Goal: Transaction & Acquisition: Purchase product/service

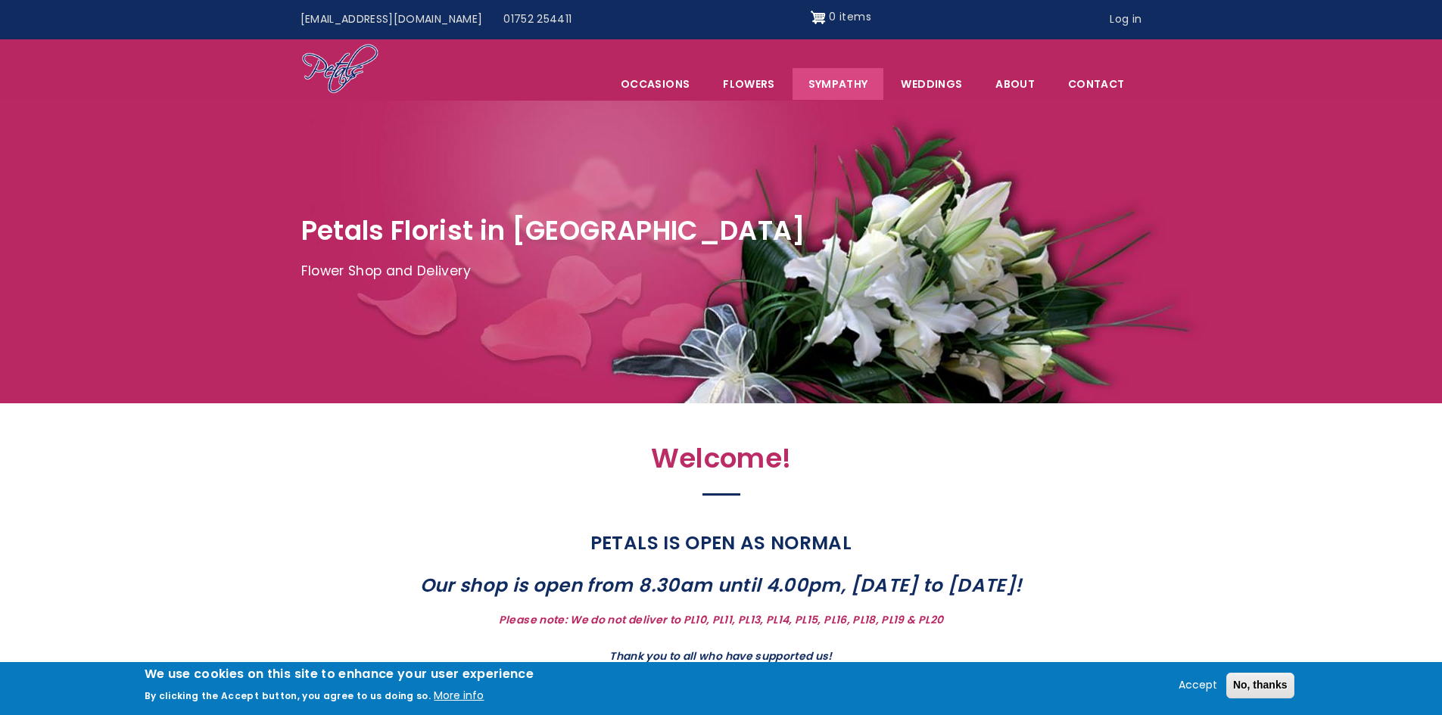
click at [845, 83] on link "Sympathy" at bounding box center [839, 84] width 92 height 32
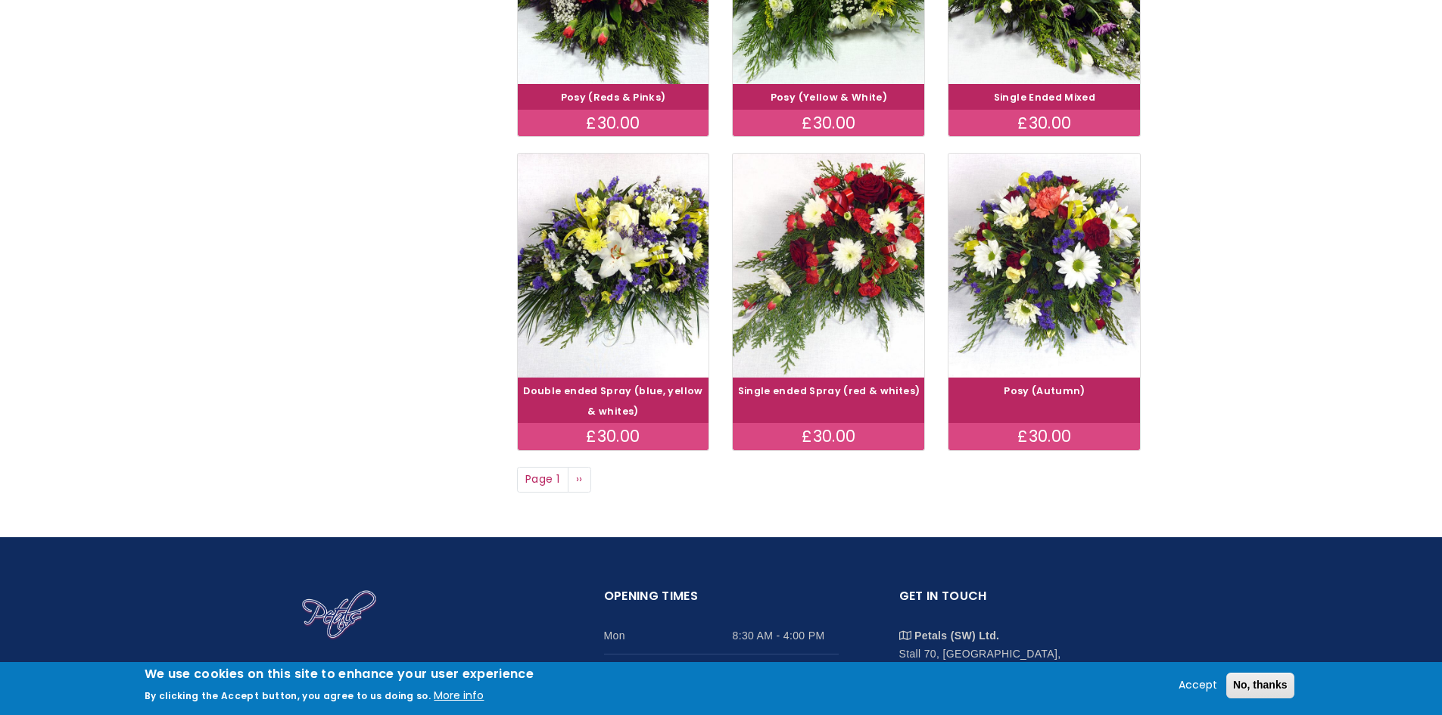
scroll to position [1060, 0]
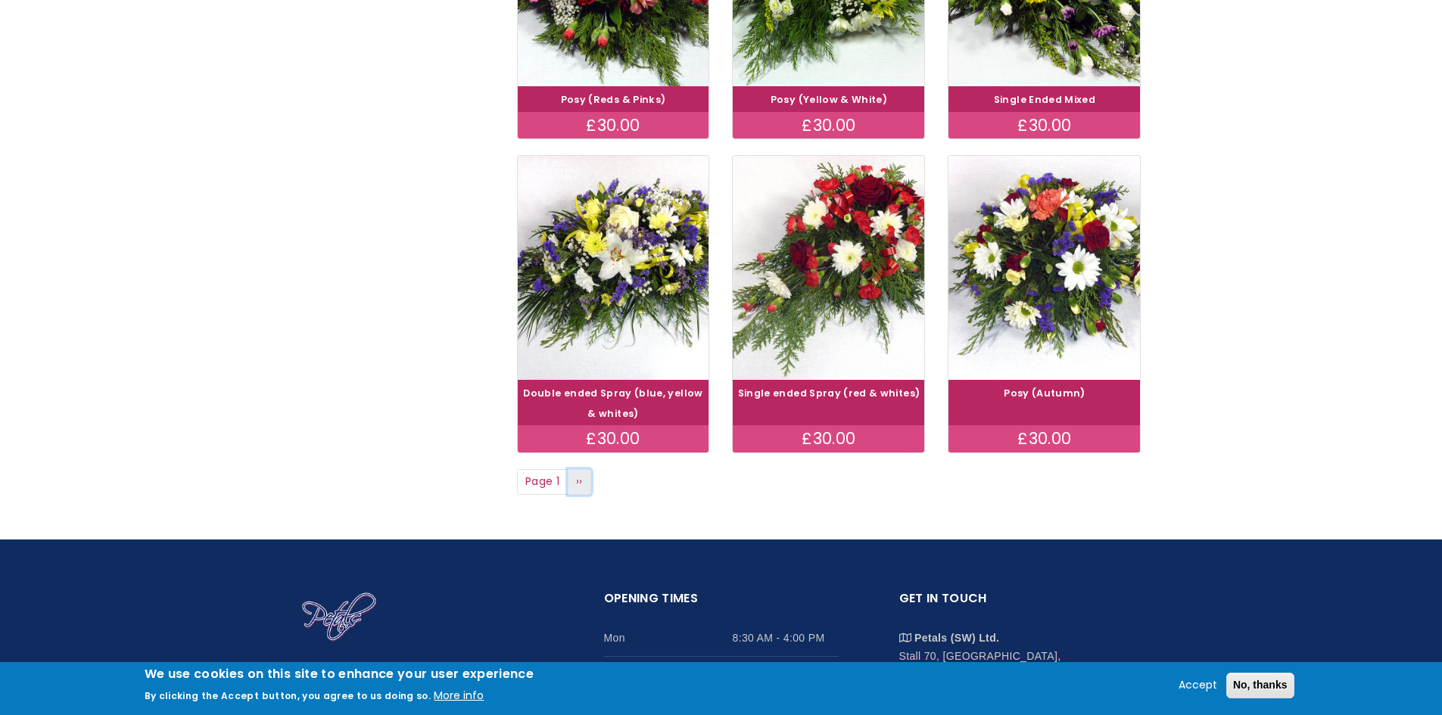
click at [581, 487] on span "››" at bounding box center [579, 481] width 7 height 15
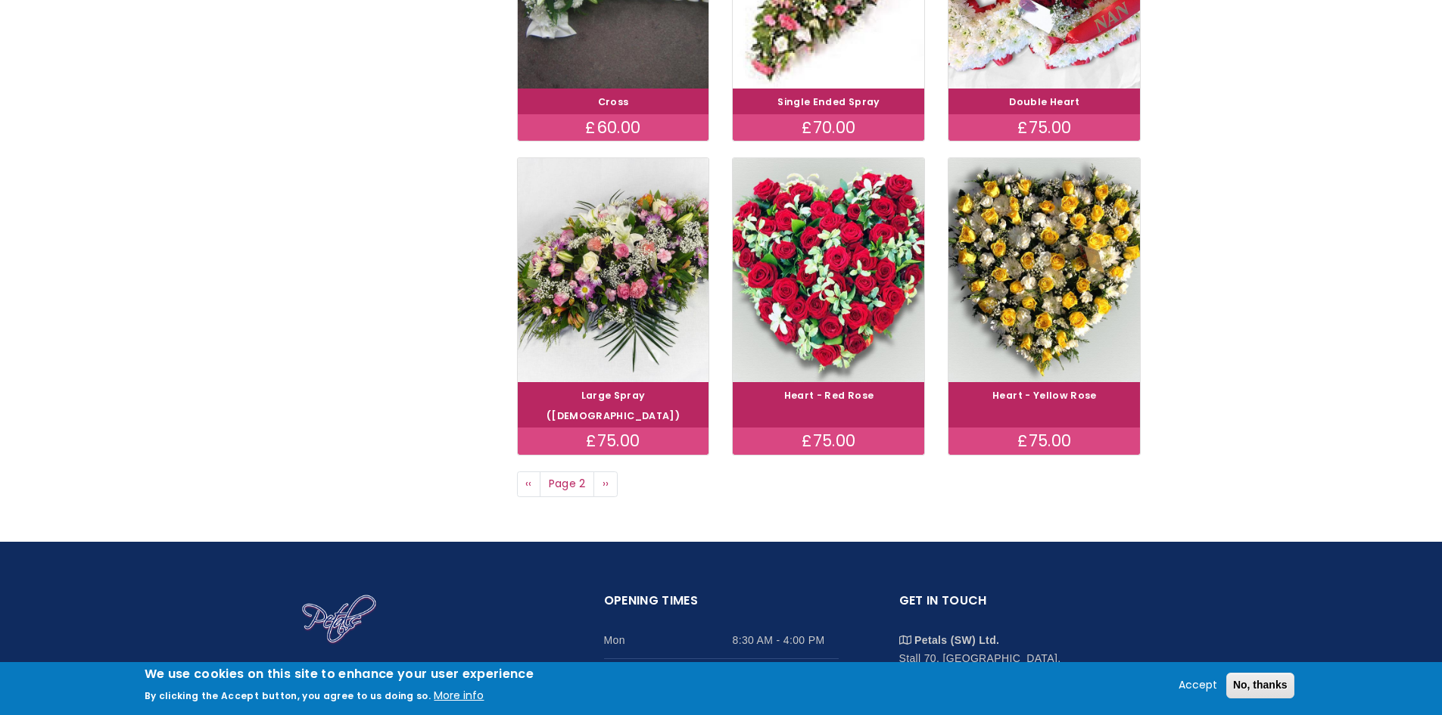
scroll to position [1060, 0]
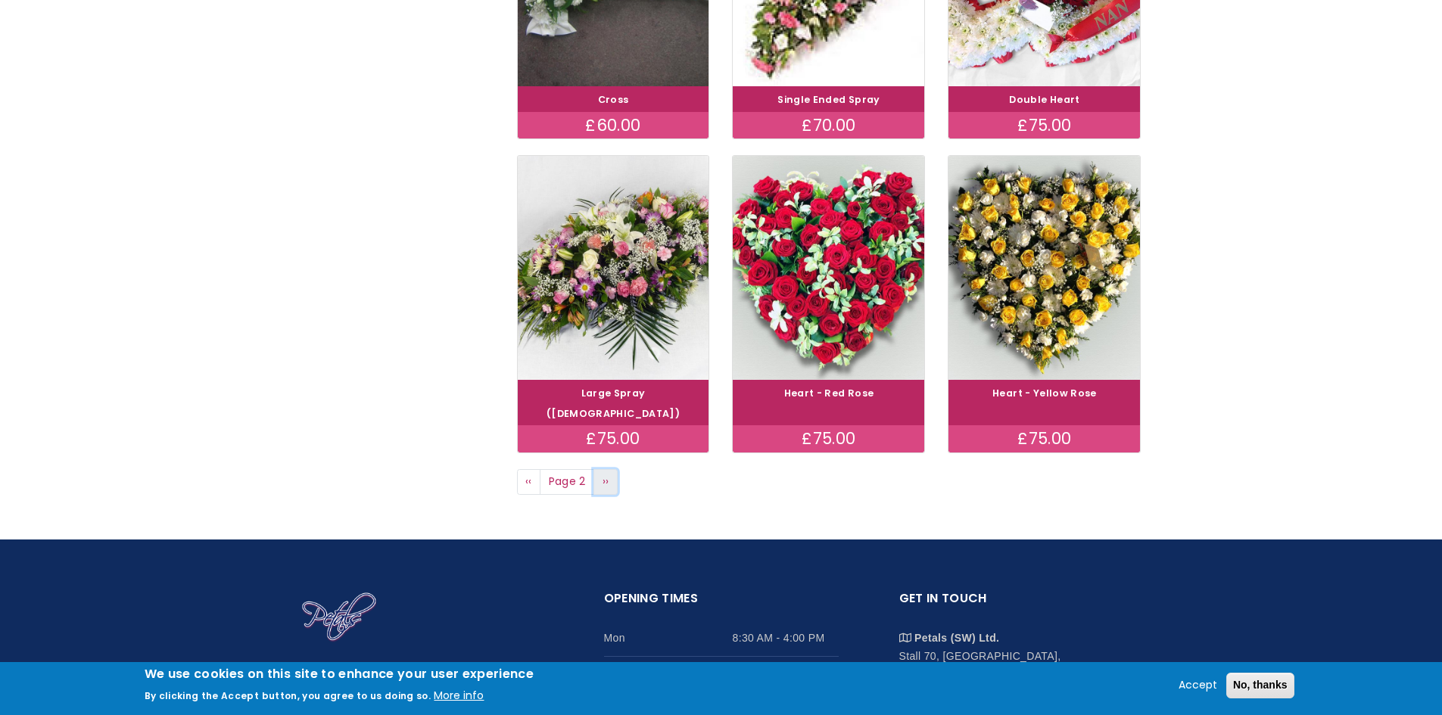
click at [600, 469] on link "Next page ››" at bounding box center [606, 482] width 24 height 26
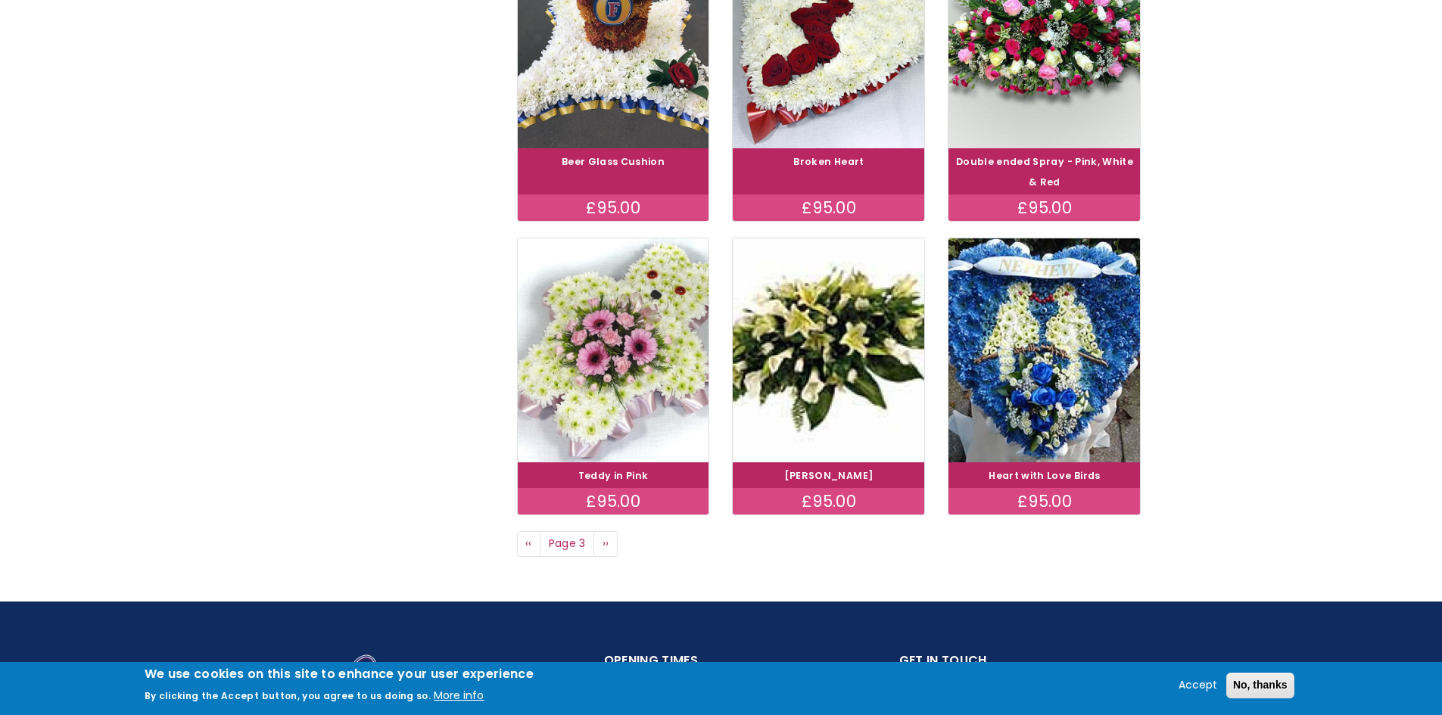
scroll to position [984, 0]
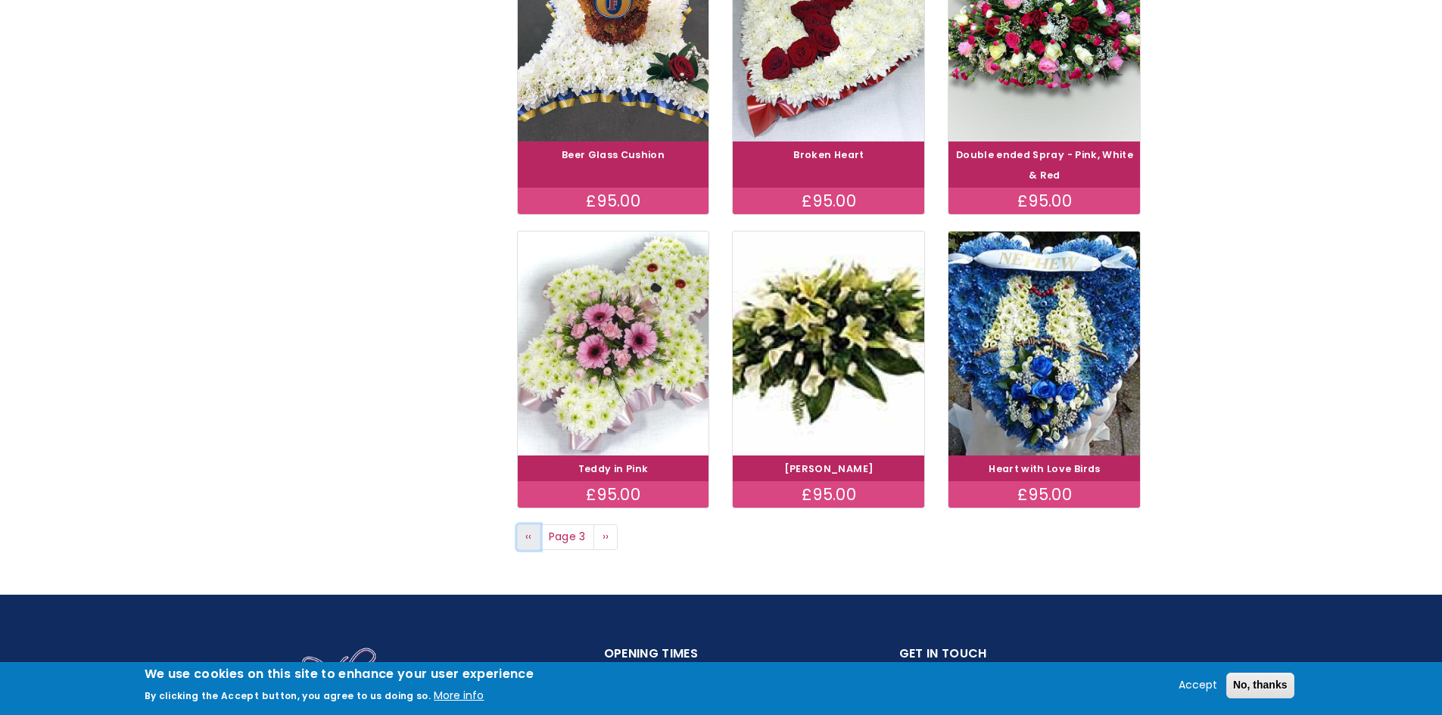
click at [524, 542] on link "Previous page ‹‹" at bounding box center [529, 538] width 24 height 26
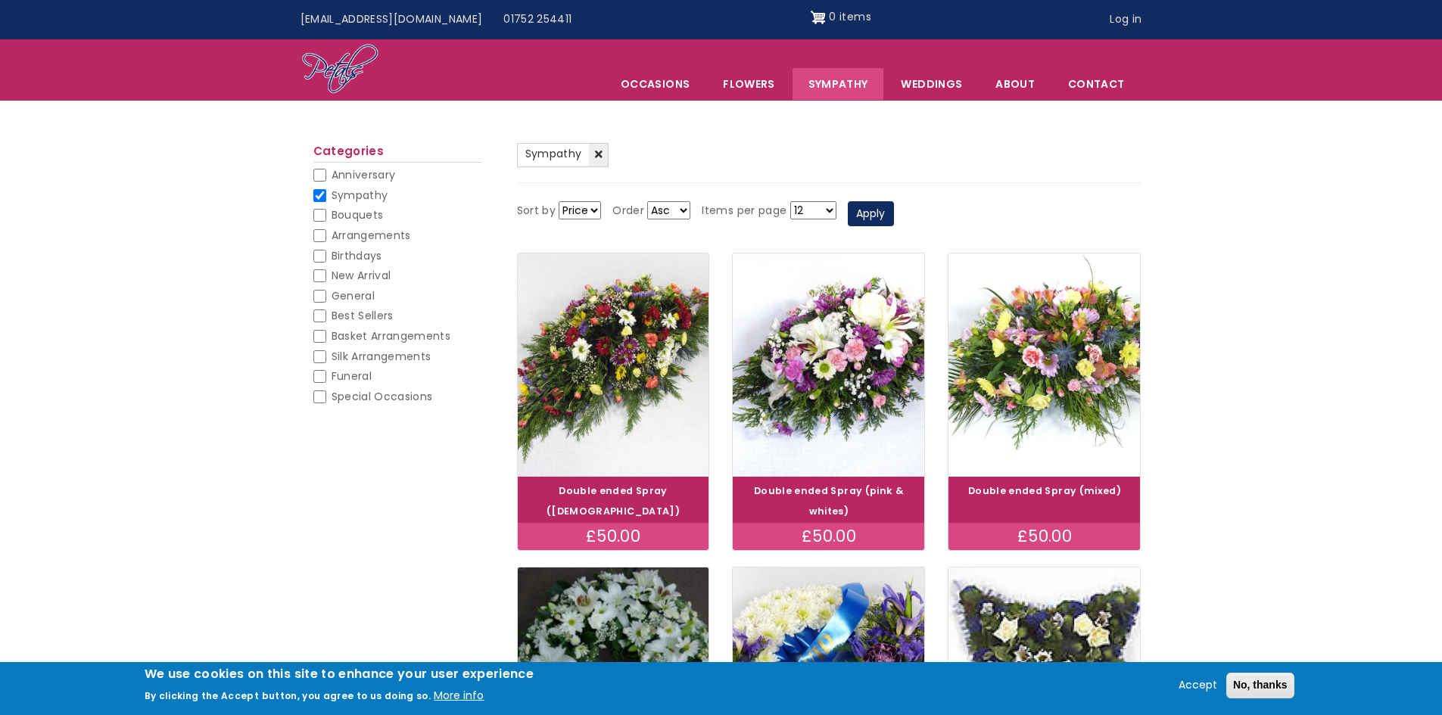
click at [830, 209] on select "12 18 24 30 - All -" at bounding box center [813, 210] width 46 height 18
click at [830, 210] on select "12 18 24 30 - All -" at bounding box center [813, 210] width 46 height 18
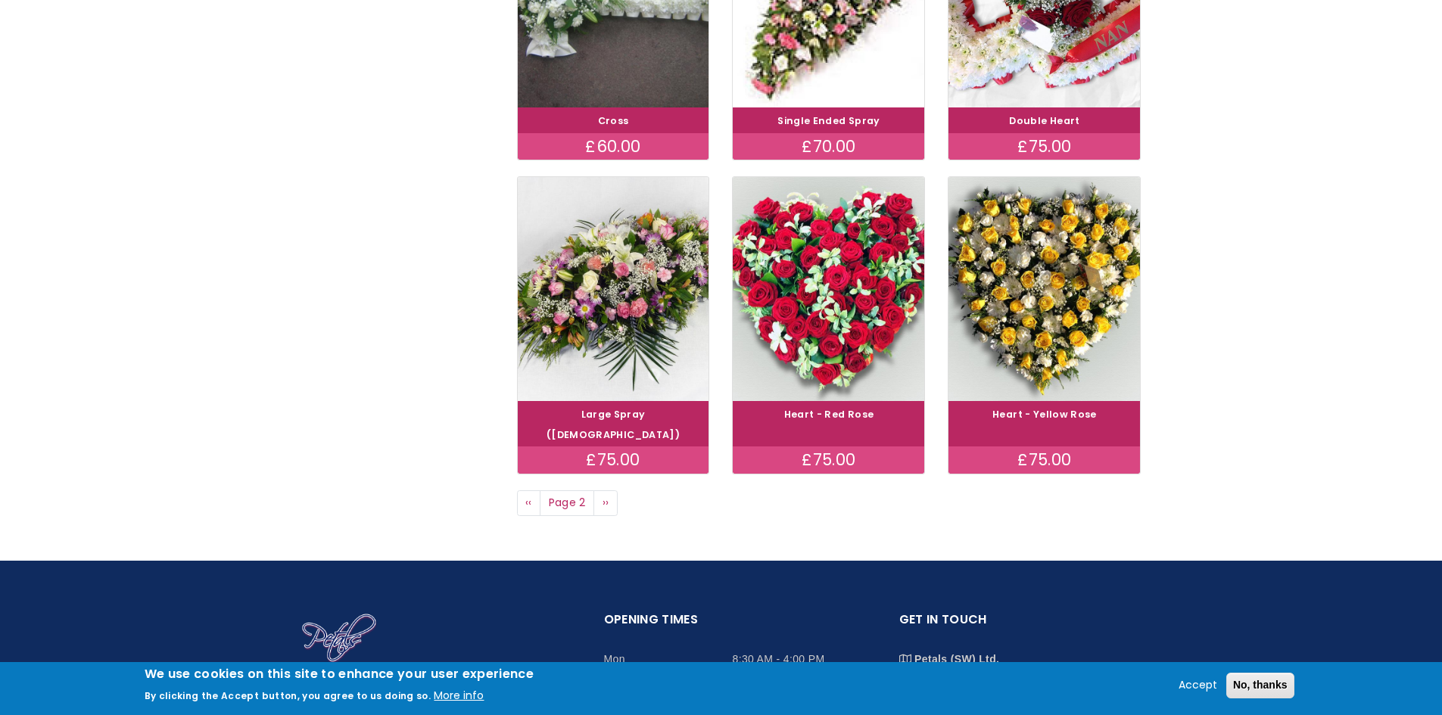
scroll to position [1060, 0]
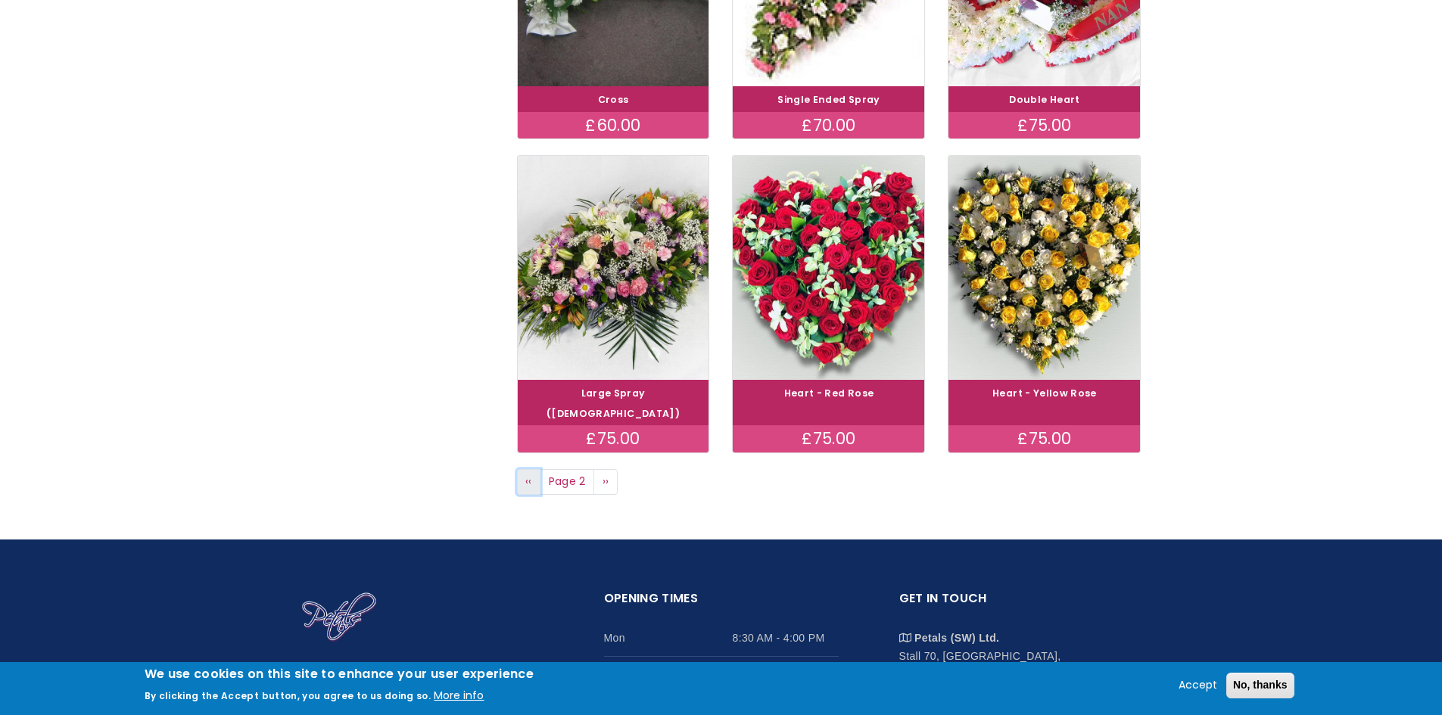
click at [531, 474] on span "‹‹" at bounding box center [528, 481] width 7 height 15
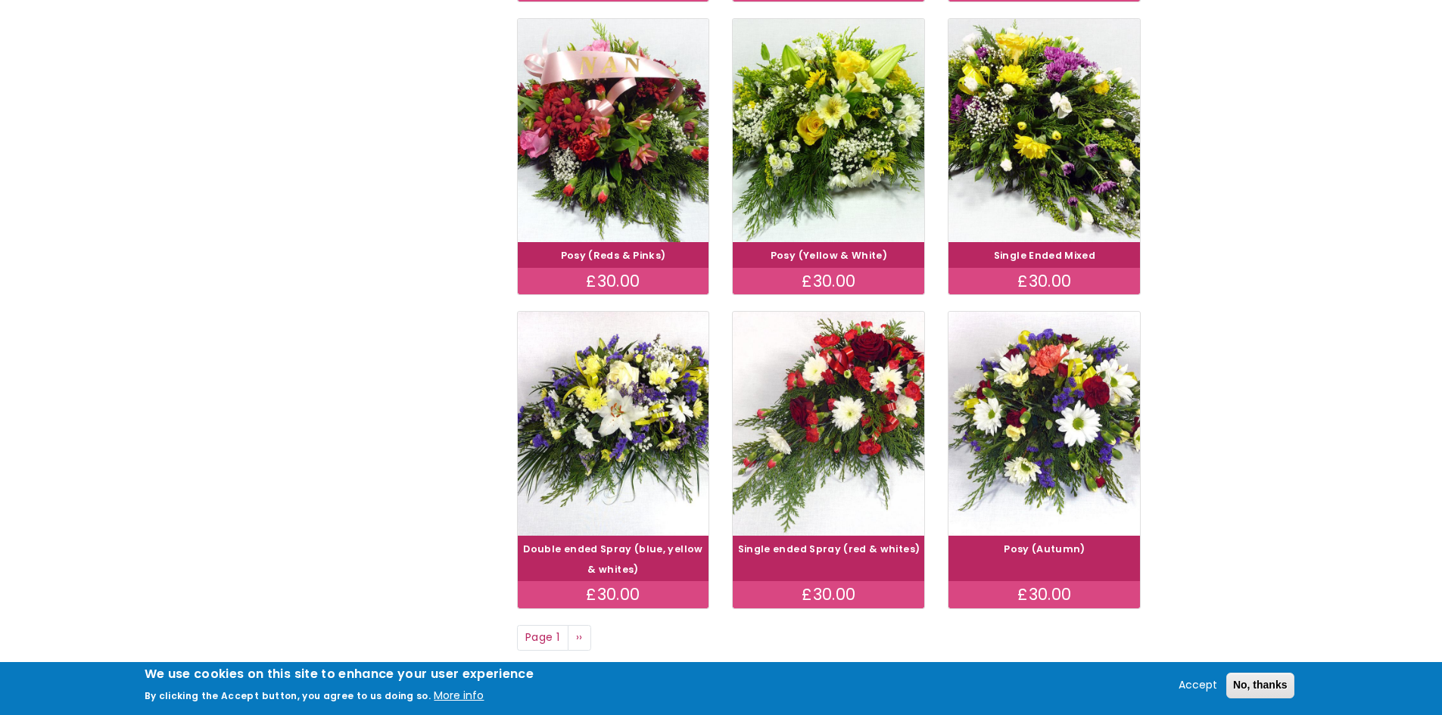
scroll to position [908, 0]
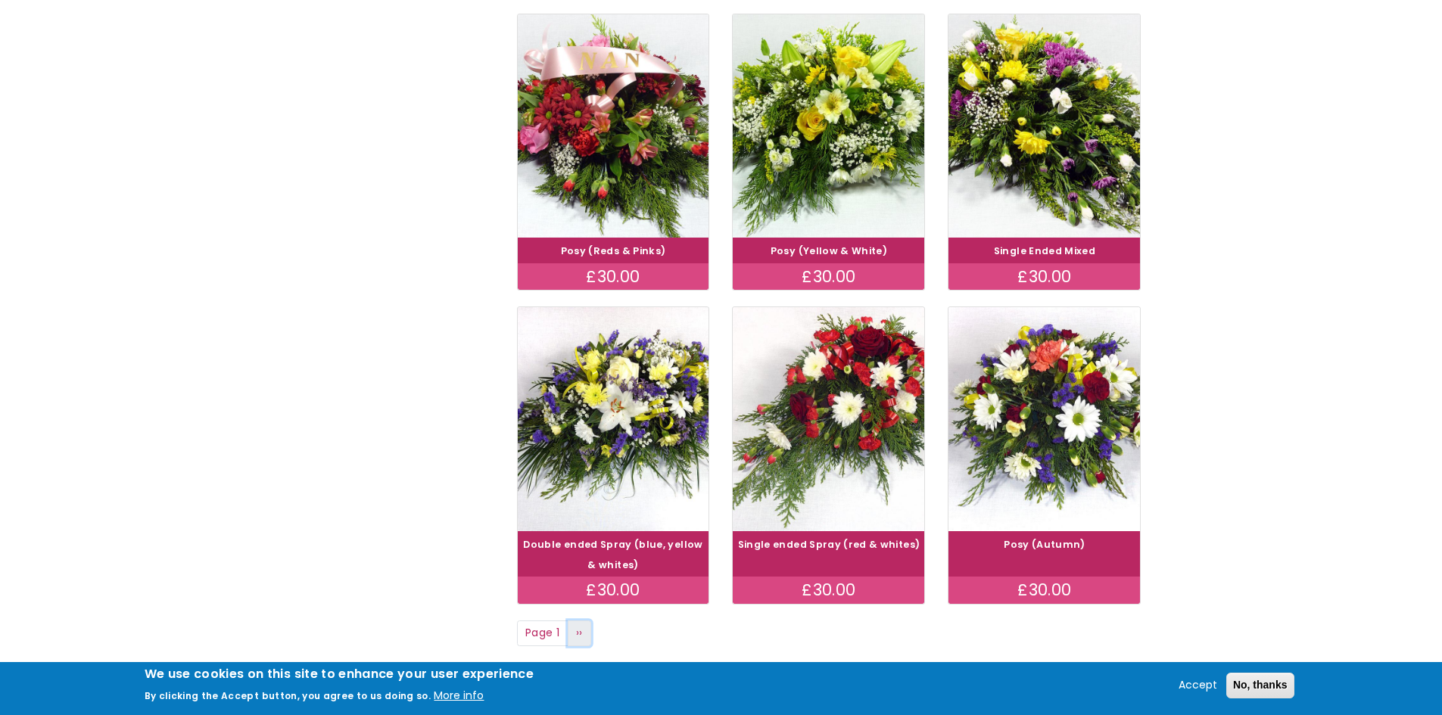
click at [580, 631] on span "››" at bounding box center [579, 632] width 7 height 15
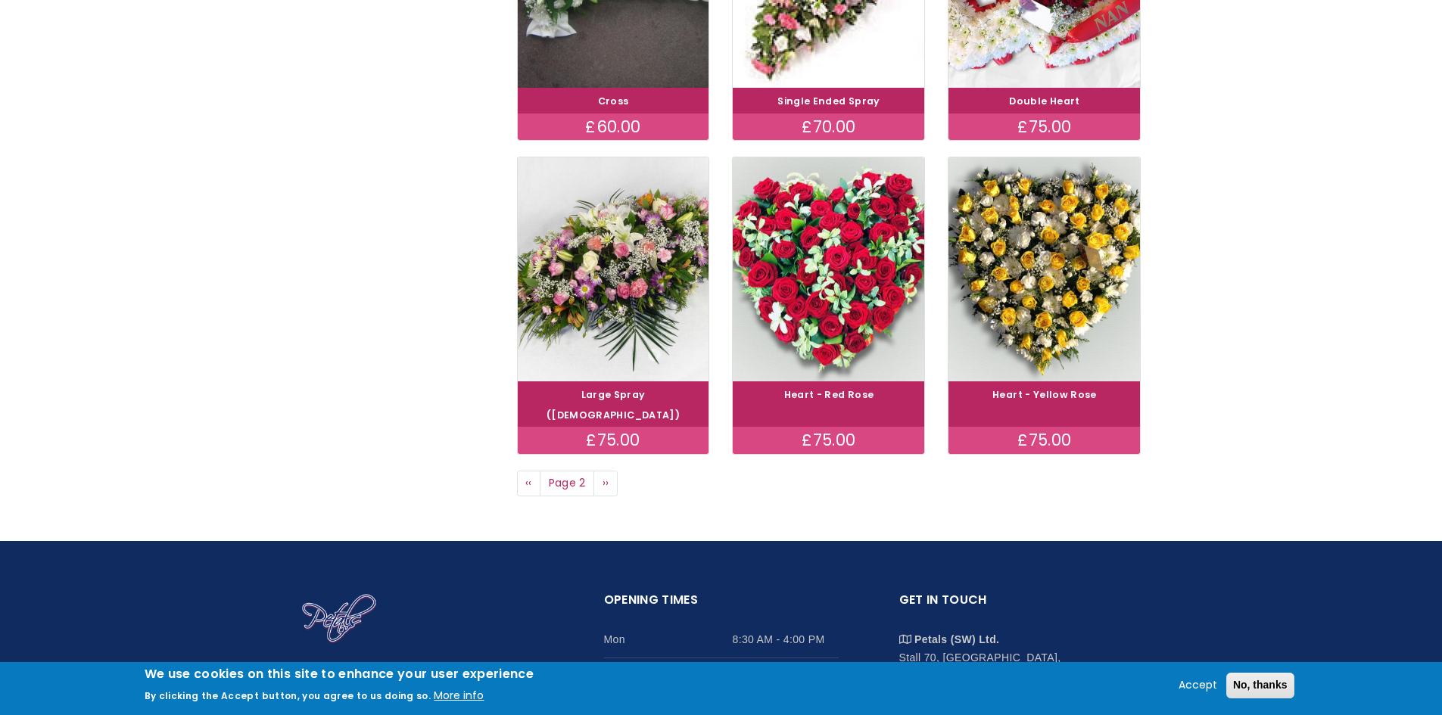
scroll to position [1060, 0]
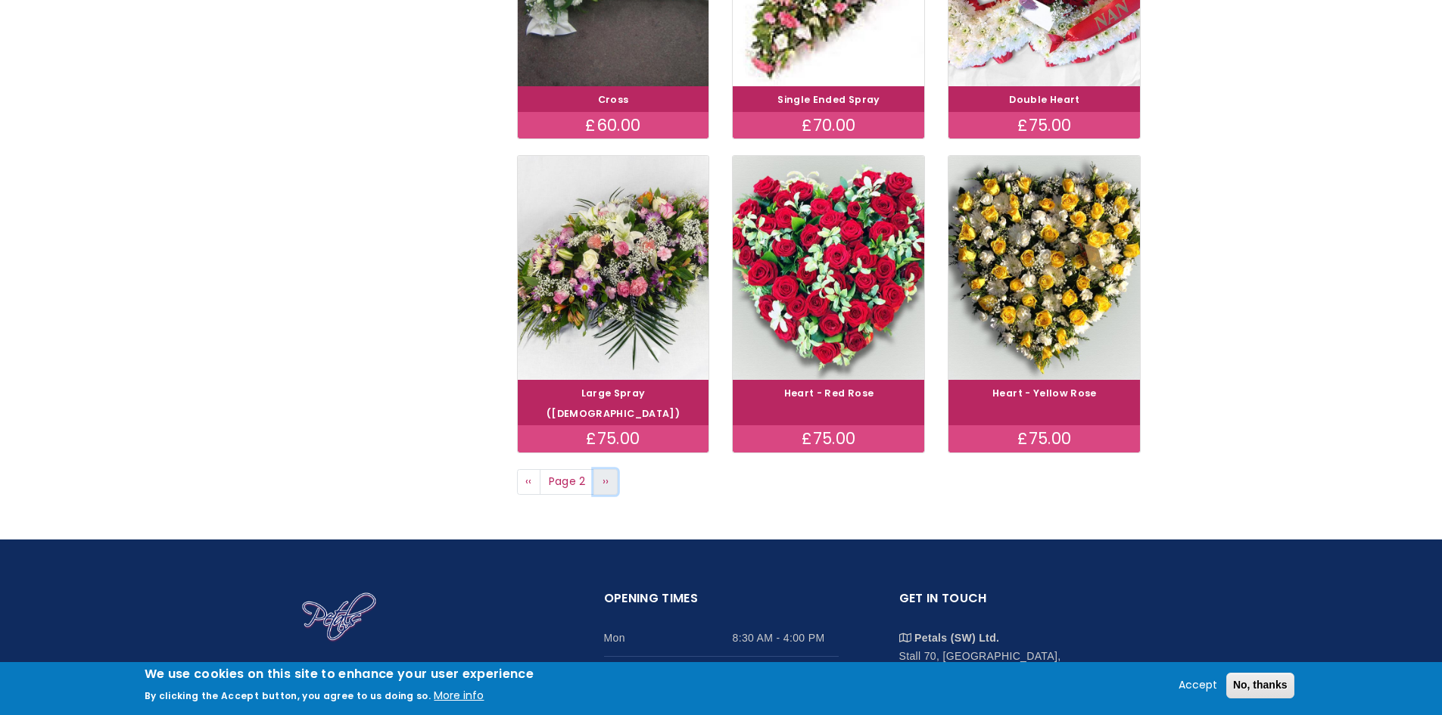
click at [610, 469] on link "Next page ››" at bounding box center [606, 482] width 24 height 26
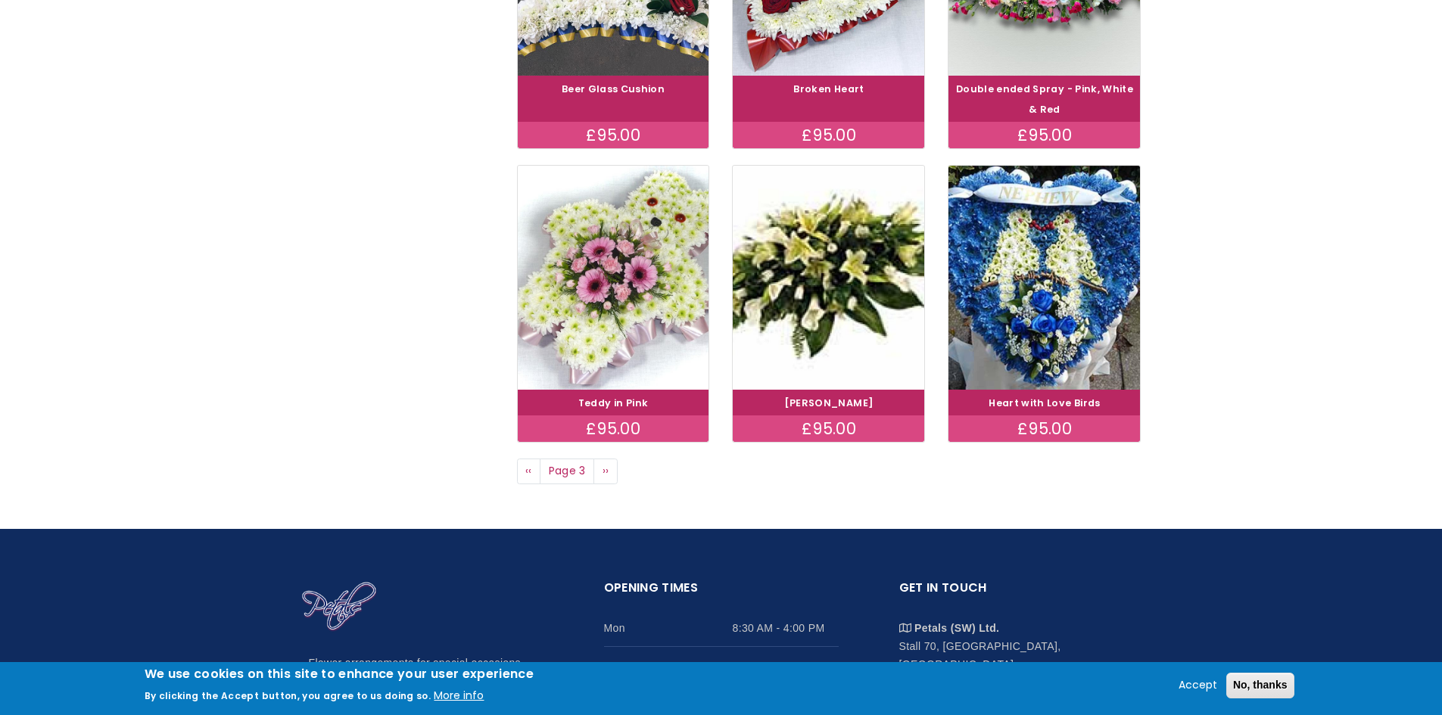
scroll to position [1060, 0]
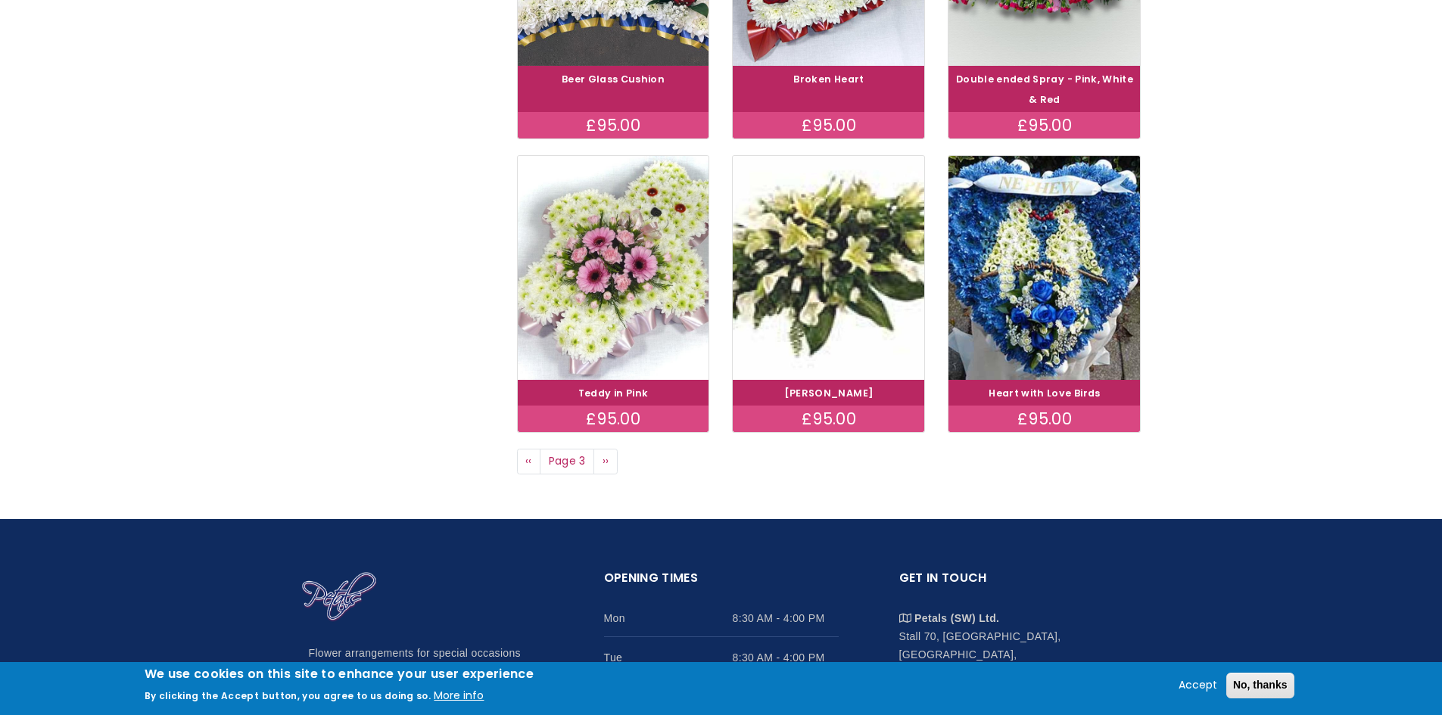
click at [825, 266] on img at bounding box center [828, 267] width 215 height 249
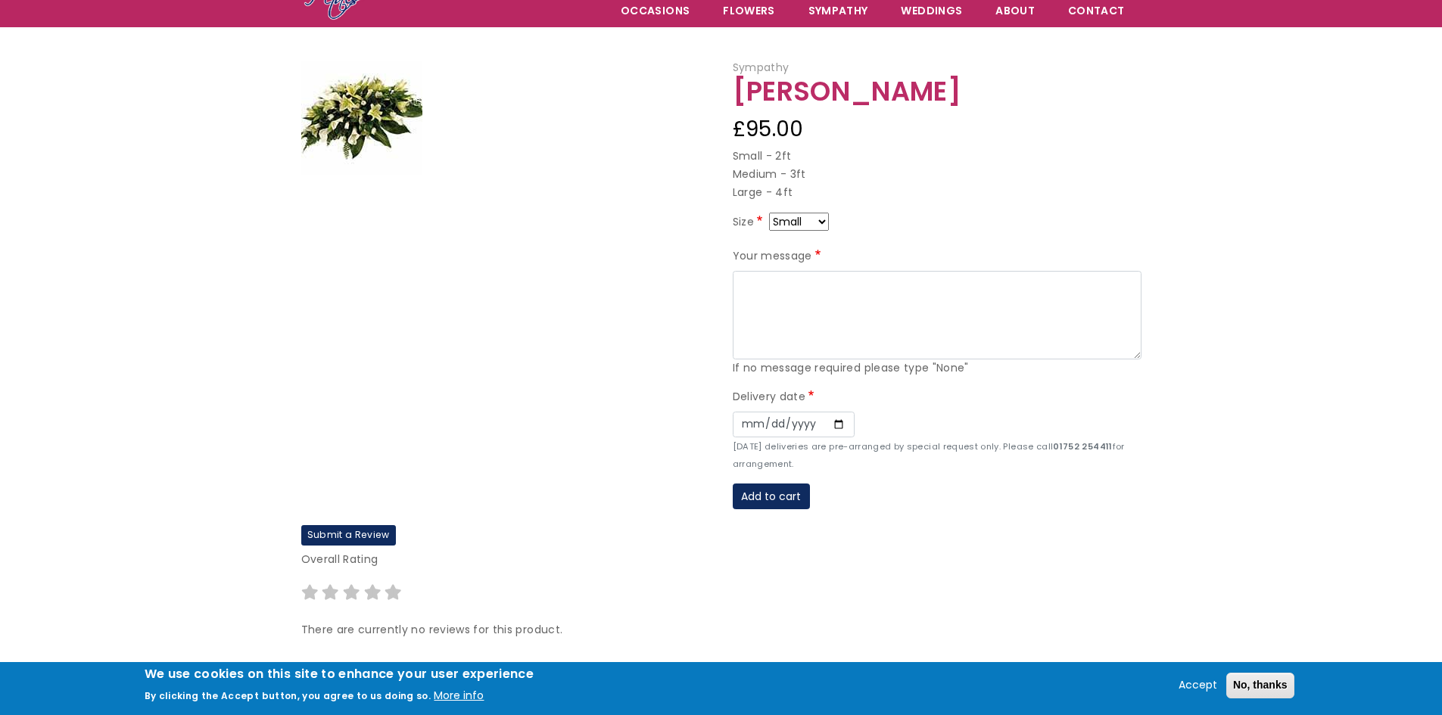
scroll to position [76, 0]
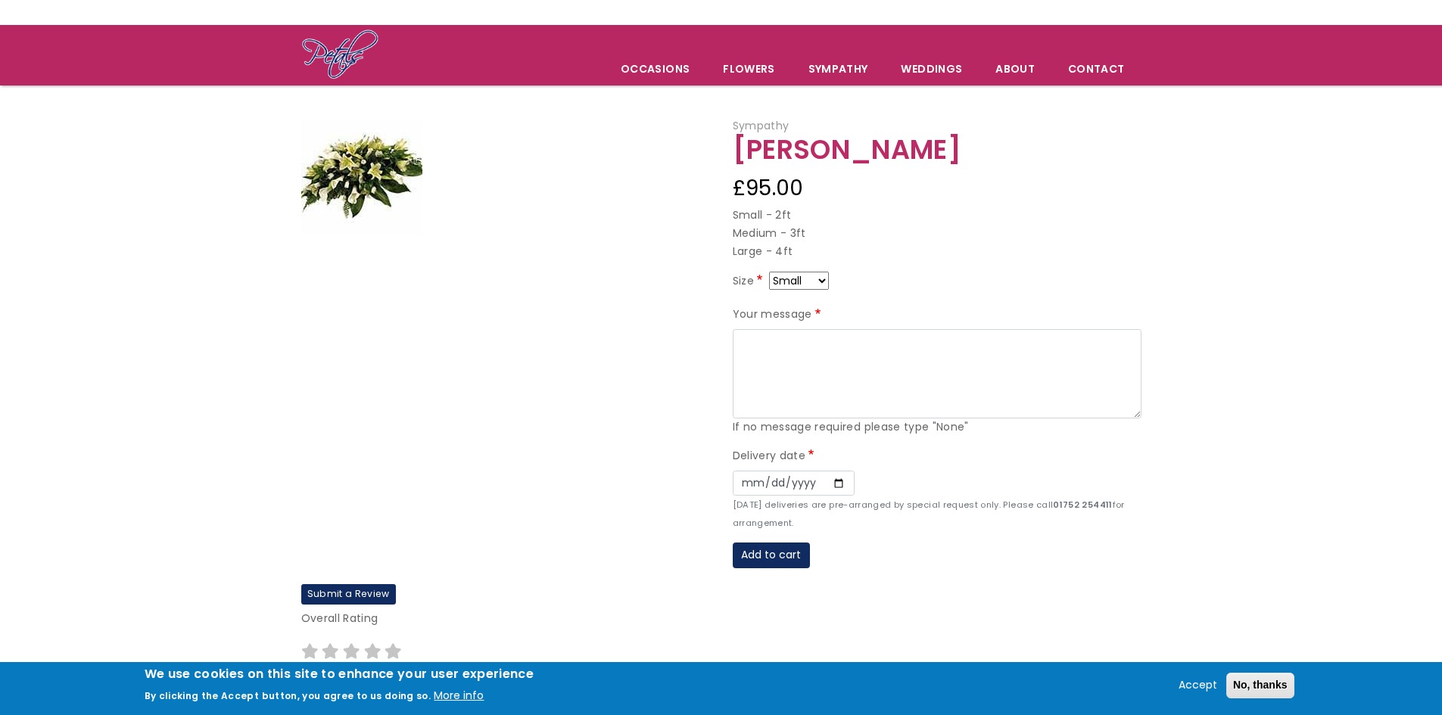
click at [821, 279] on select "Small Medium Large" at bounding box center [799, 281] width 60 height 18
select select "9"
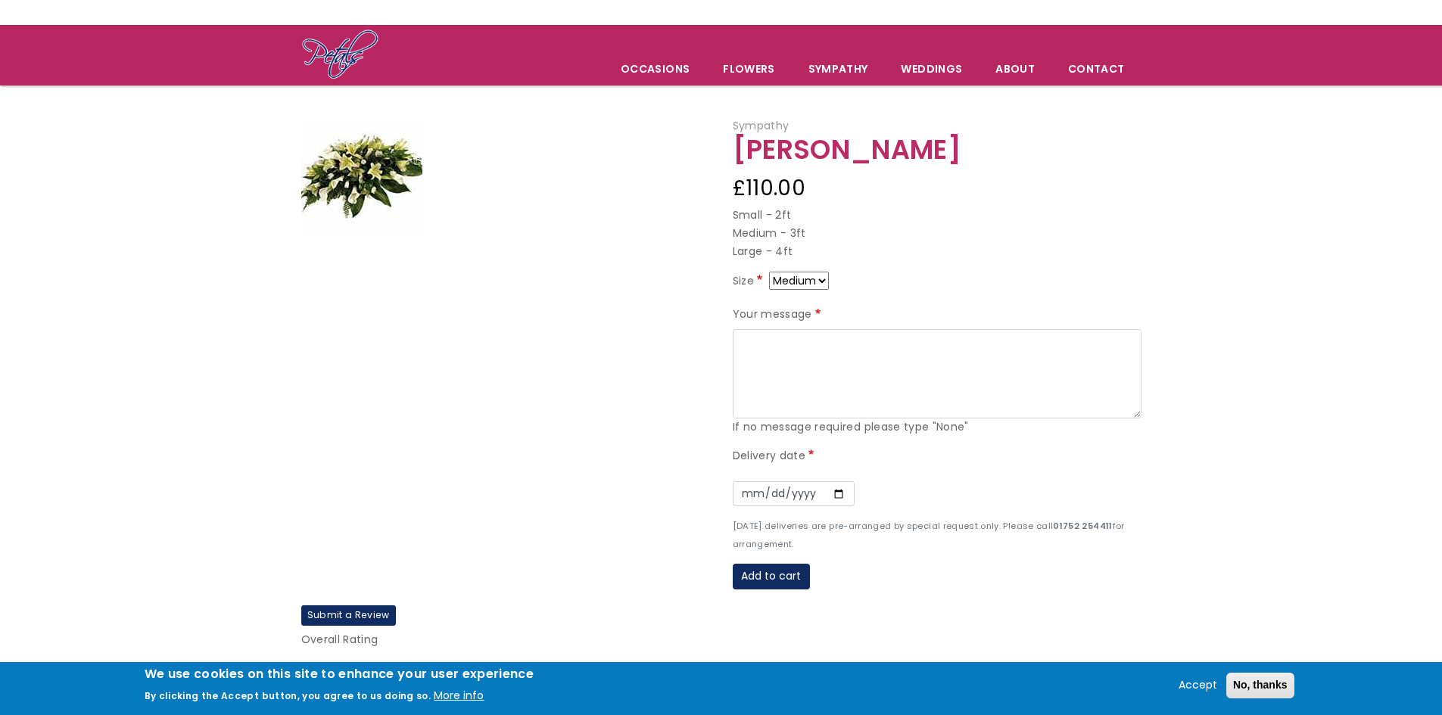
click at [883, 279] on div "Size Small Medium Large" at bounding box center [937, 284] width 409 height 24
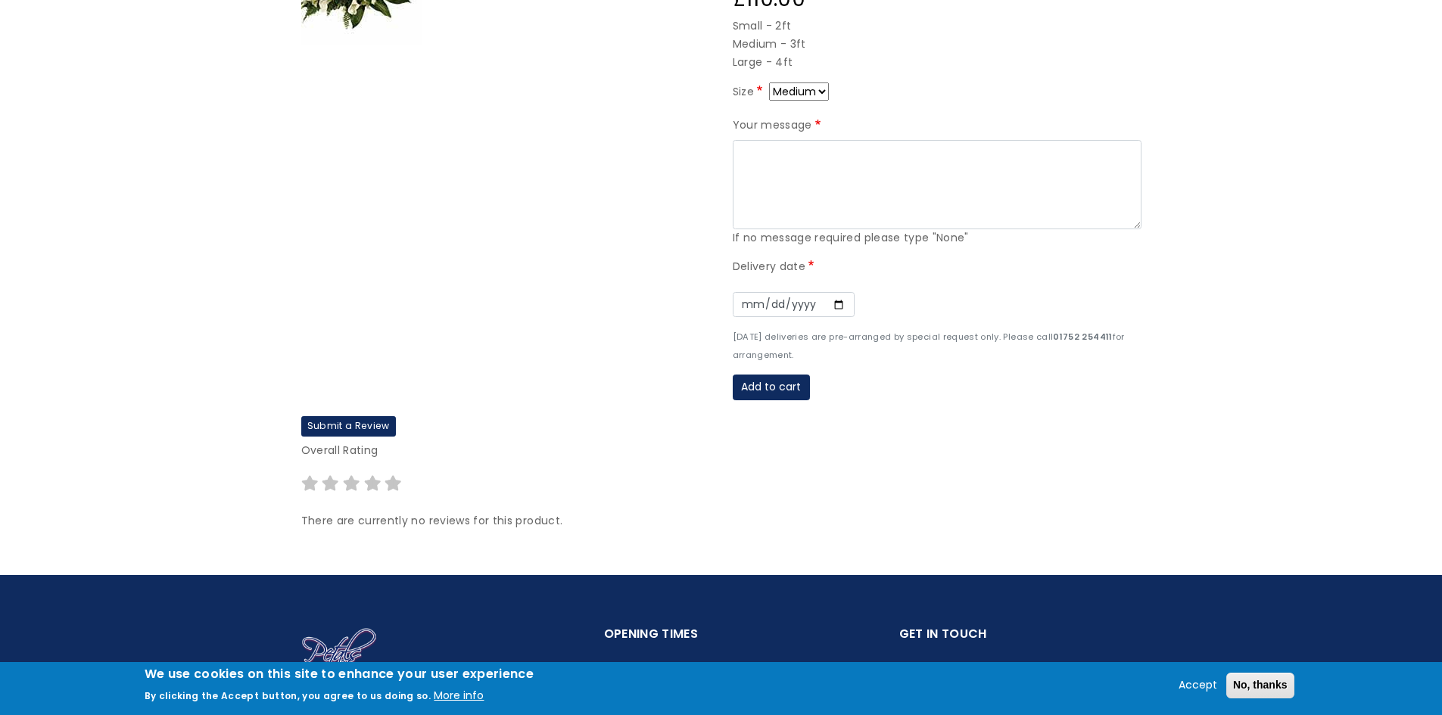
scroll to position [227, 0]
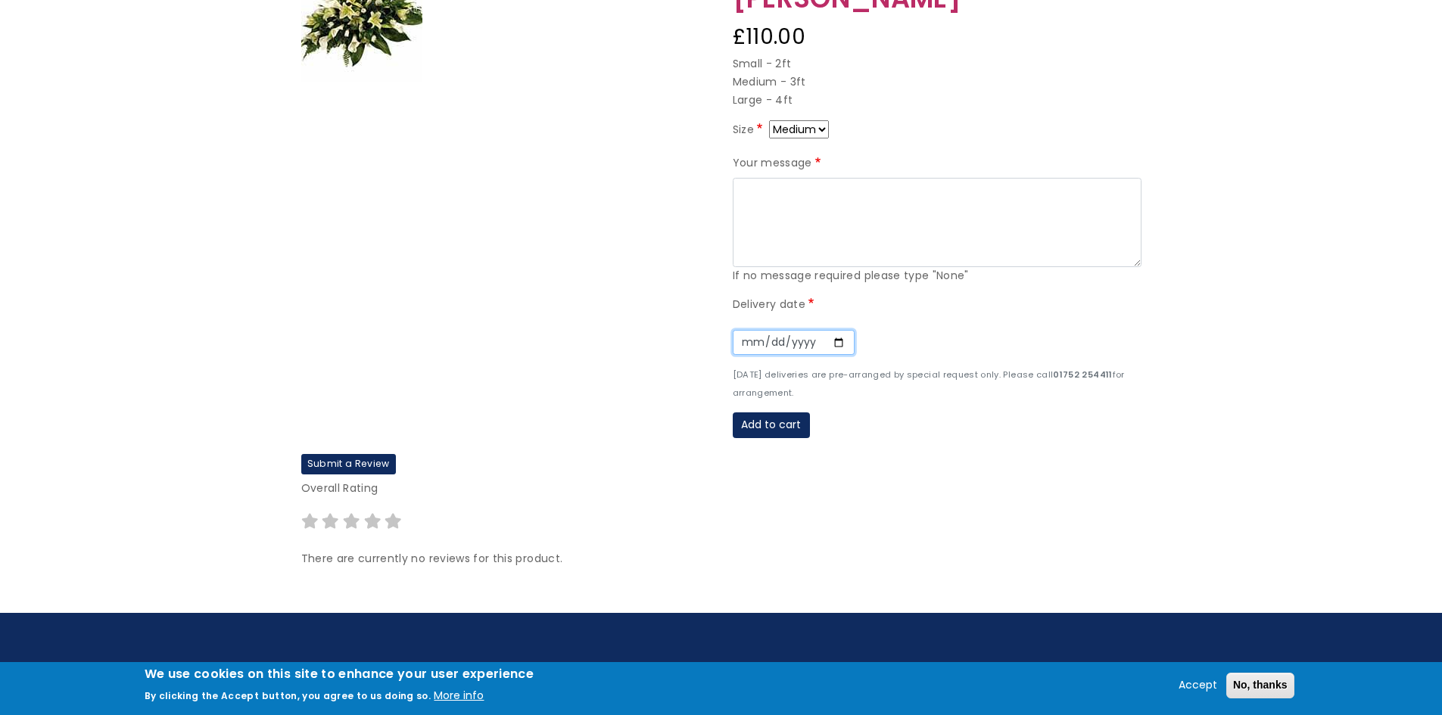
click at [837, 346] on input "Date" at bounding box center [794, 343] width 122 height 26
type input "2025-08-28"
click at [788, 195] on textarea "Your message" at bounding box center [937, 222] width 409 height 89
click at [800, 223] on textarea "We miss you so much, forever in our hearts All our love,today,tomorrow" at bounding box center [937, 222] width 409 height 89
click at [837, 222] on textarea "We miss you so much, forever in our hearts All our love, today,tomorrow" at bounding box center [937, 222] width 409 height 89
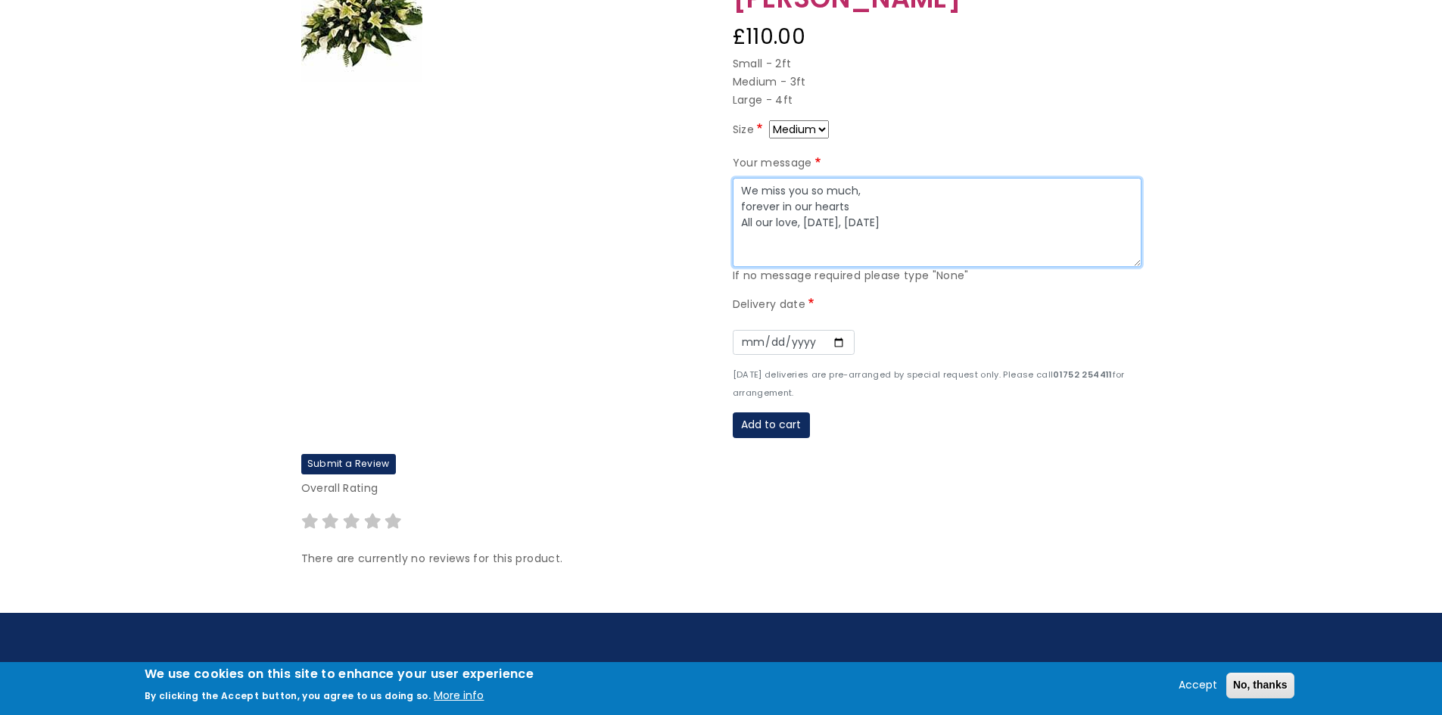
click at [919, 223] on textarea "We miss you so much, forever in our hearts All our love, today, tomorrow" at bounding box center [937, 222] width 409 height 89
click at [778, 238] on textarea "We miss you so much, forever in our hearts All our love, today, tomorrow and fo…" at bounding box center [937, 222] width 409 height 89
click at [818, 238] on textarea "We miss you so much, forever in our hearts All our love, today, tomorrow and fo…" at bounding box center [937, 222] width 409 height 89
type textarea "We miss you so much, forever in our hearts All our love, today, tomorrow and fo…"
click at [775, 422] on button "Add to cart" at bounding box center [771, 426] width 77 height 26
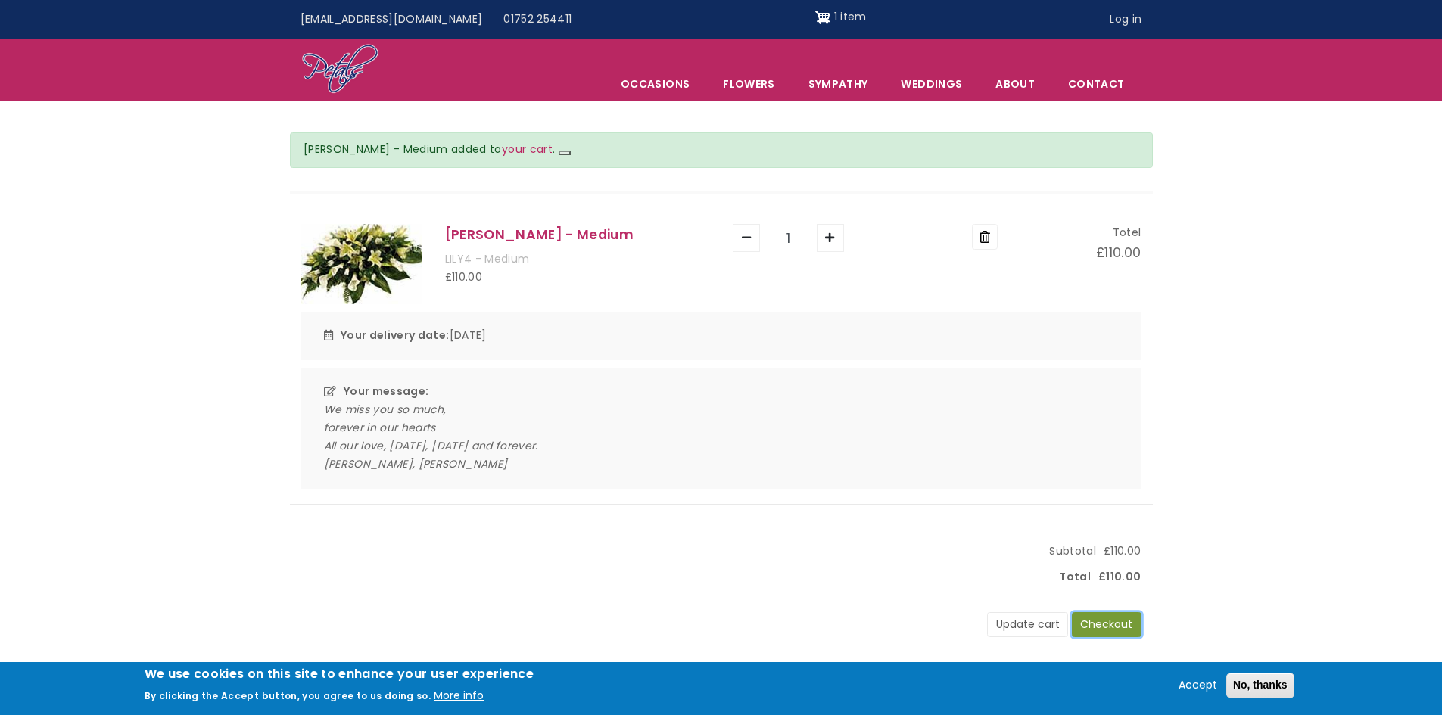
click at [1099, 622] on button "Checkout" at bounding box center [1107, 625] width 70 height 26
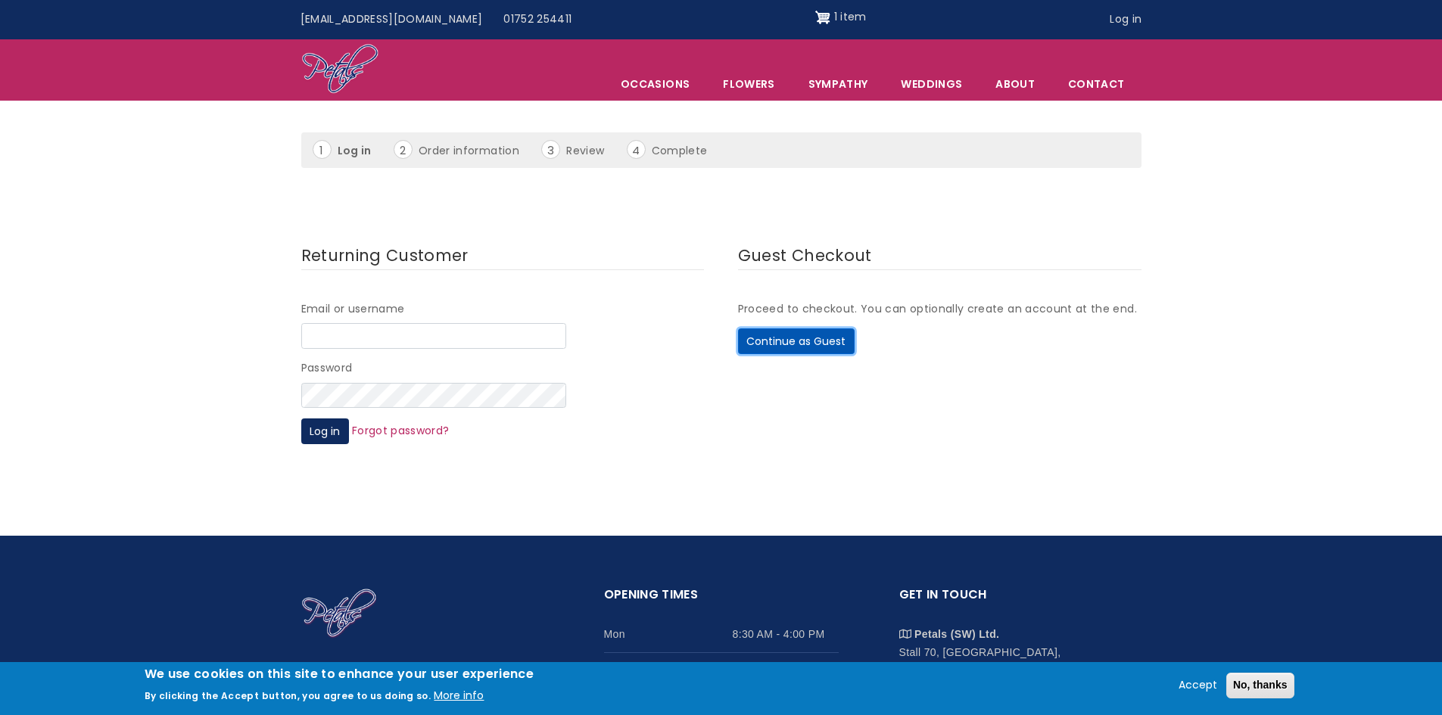
click at [820, 339] on button "Continue as Guest" at bounding box center [796, 342] width 117 height 26
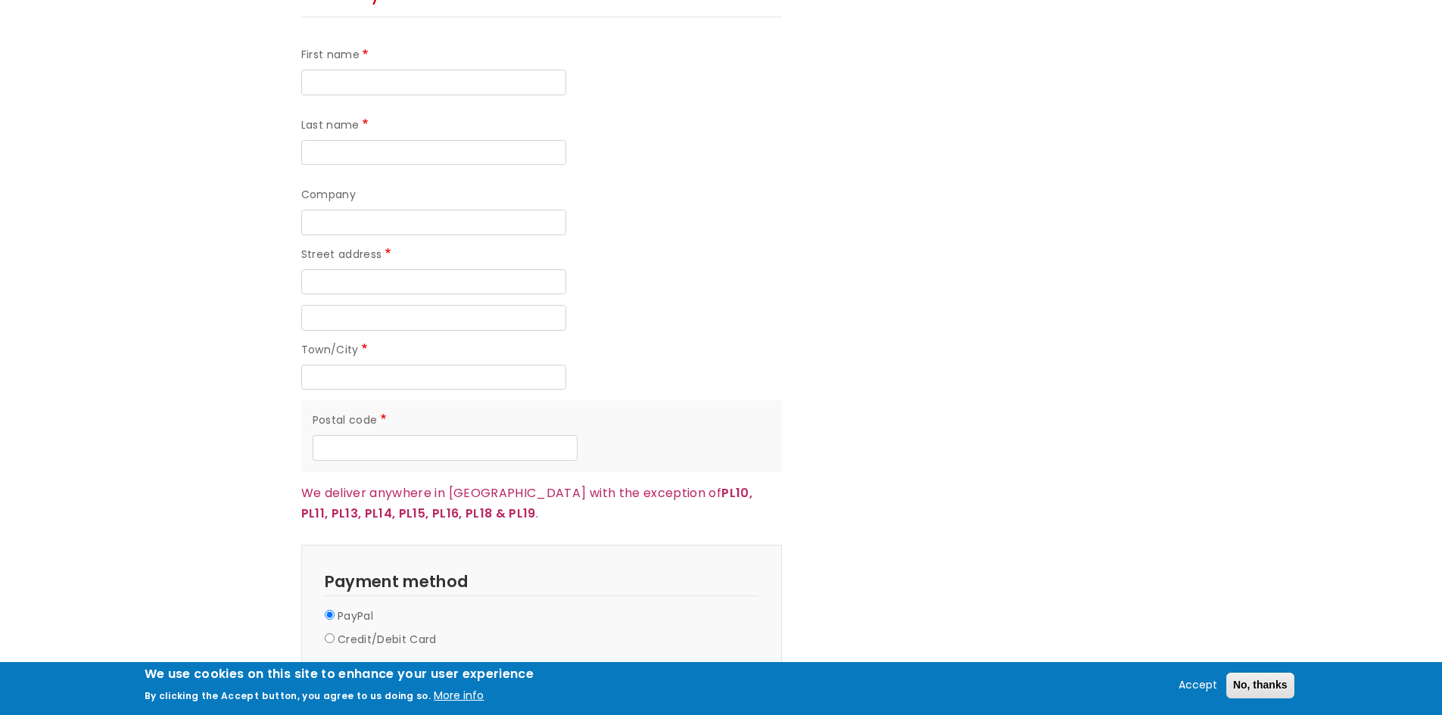
scroll to position [1211, 0]
click at [326, 631] on input "Credit/Debit Card" at bounding box center [330, 636] width 10 height 10
radio input "true"
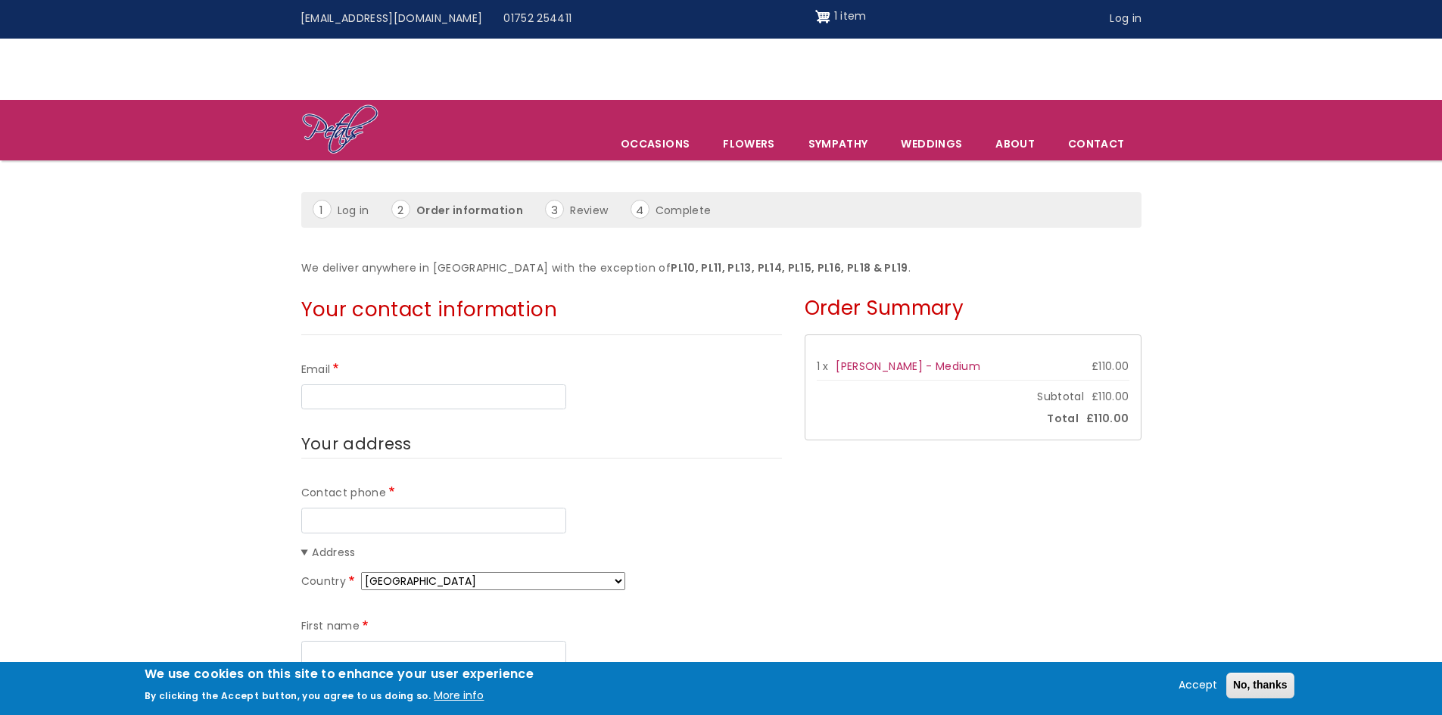
scroll to position [0, 0]
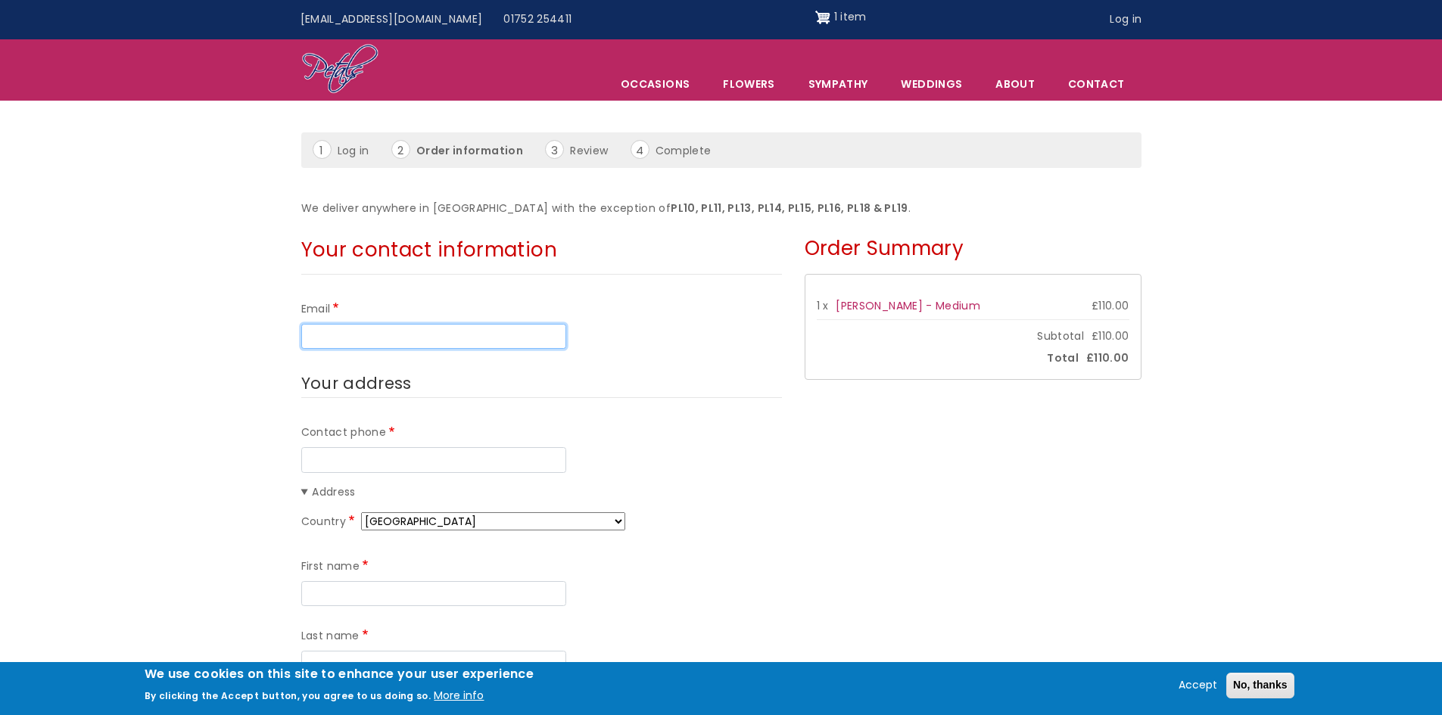
click at [440, 334] on input "Email" at bounding box center [433, 337] width 265 height 26
type input "[EMAIL_ADDRESS][DOMAIN_NAME]"
click at [333, 387] on span "Your address" at bounding box center [356, 383] width 111 height 22
click at [419, 383] on legend "Your address" at bounding box center [541, 384] width 481 height 28
click at [404, 384] on span "Your address" at bounding box center [356, 383] width 111 height 22
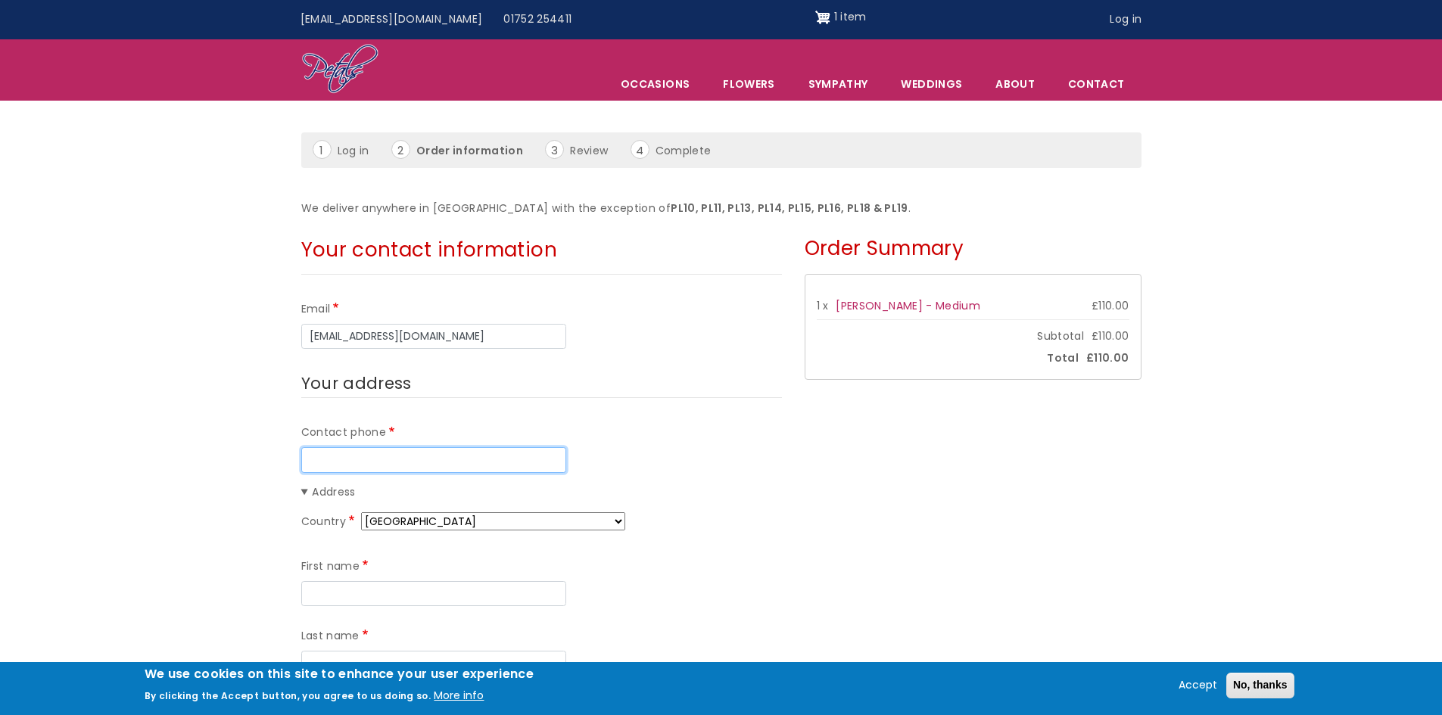
click at [347, 460] on input "Contact phone" at bounding box center [433, 460] width 265 height 26
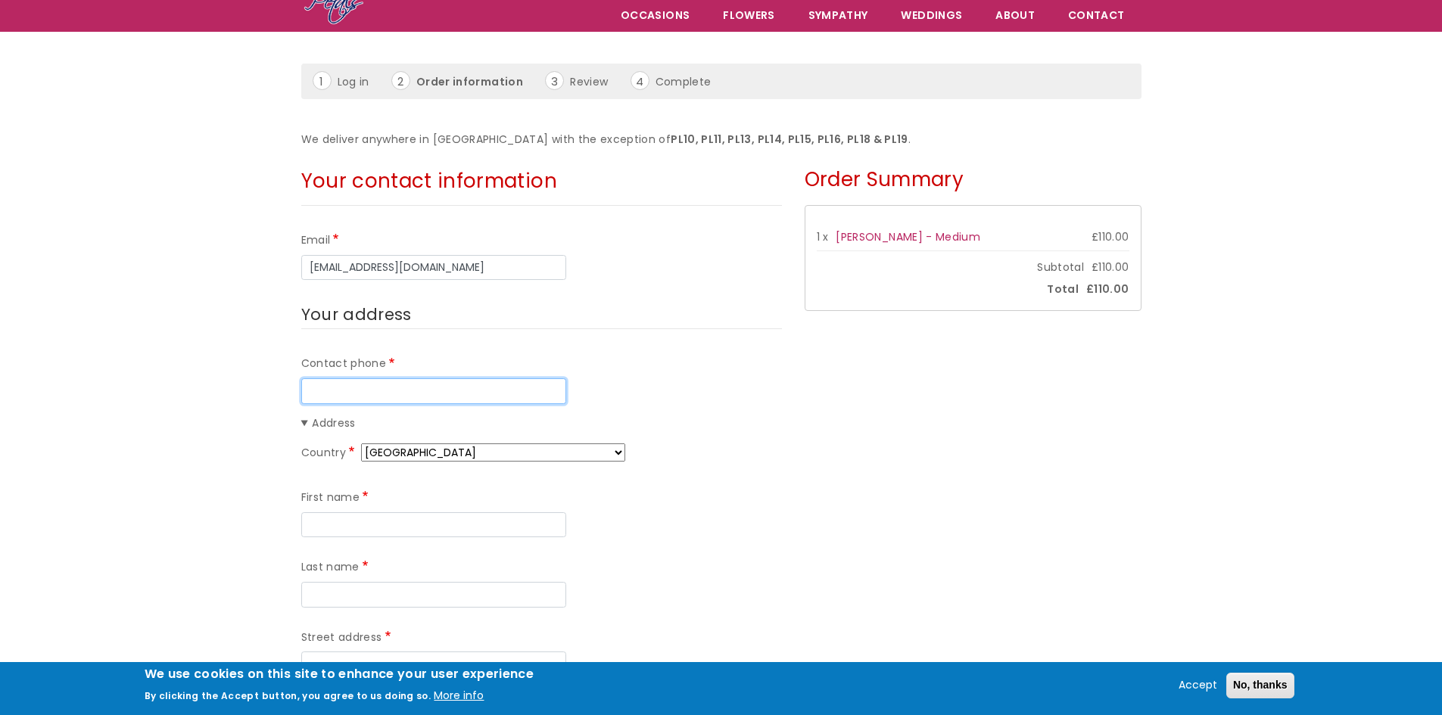
scroll to position [76, 0]
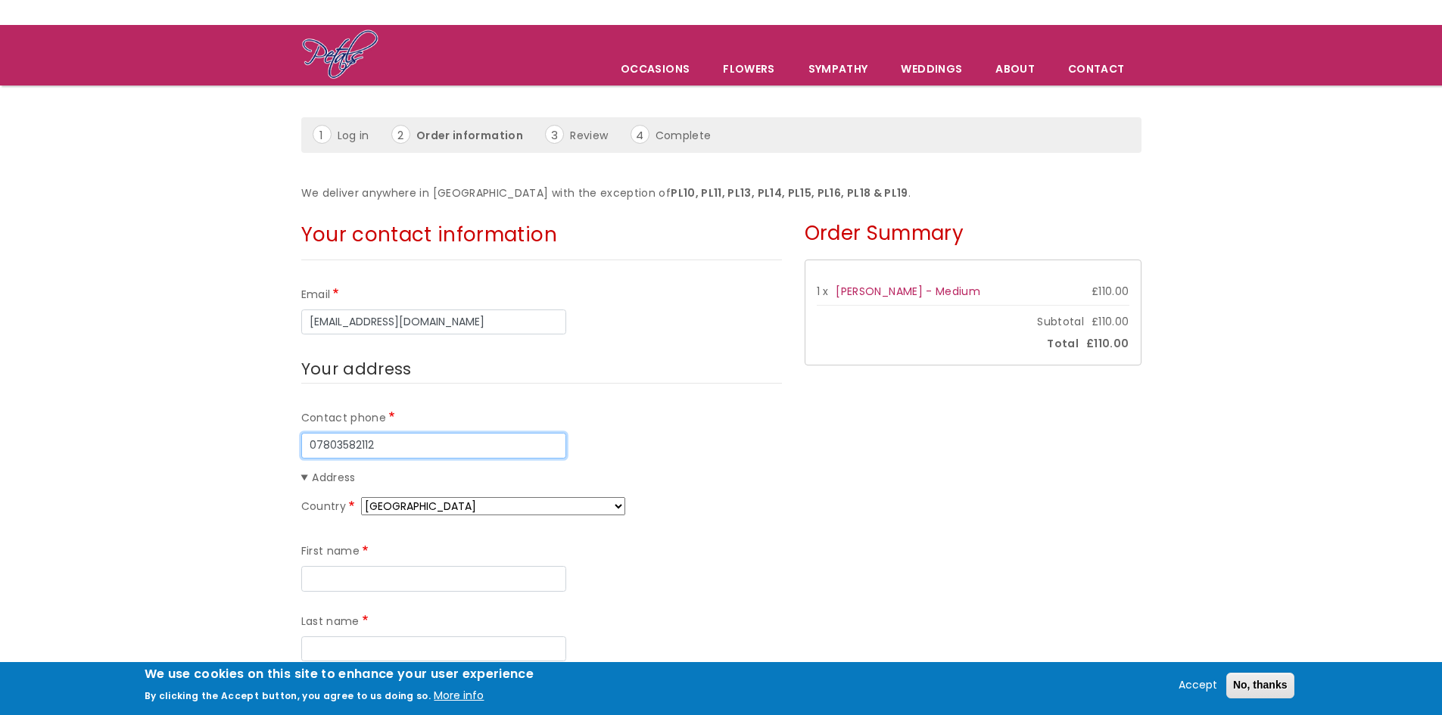
type input "07803582112"
click at [435, 572] on input "First name" at bounding box center [433, 579] width 265 height 26
type input "Robert"
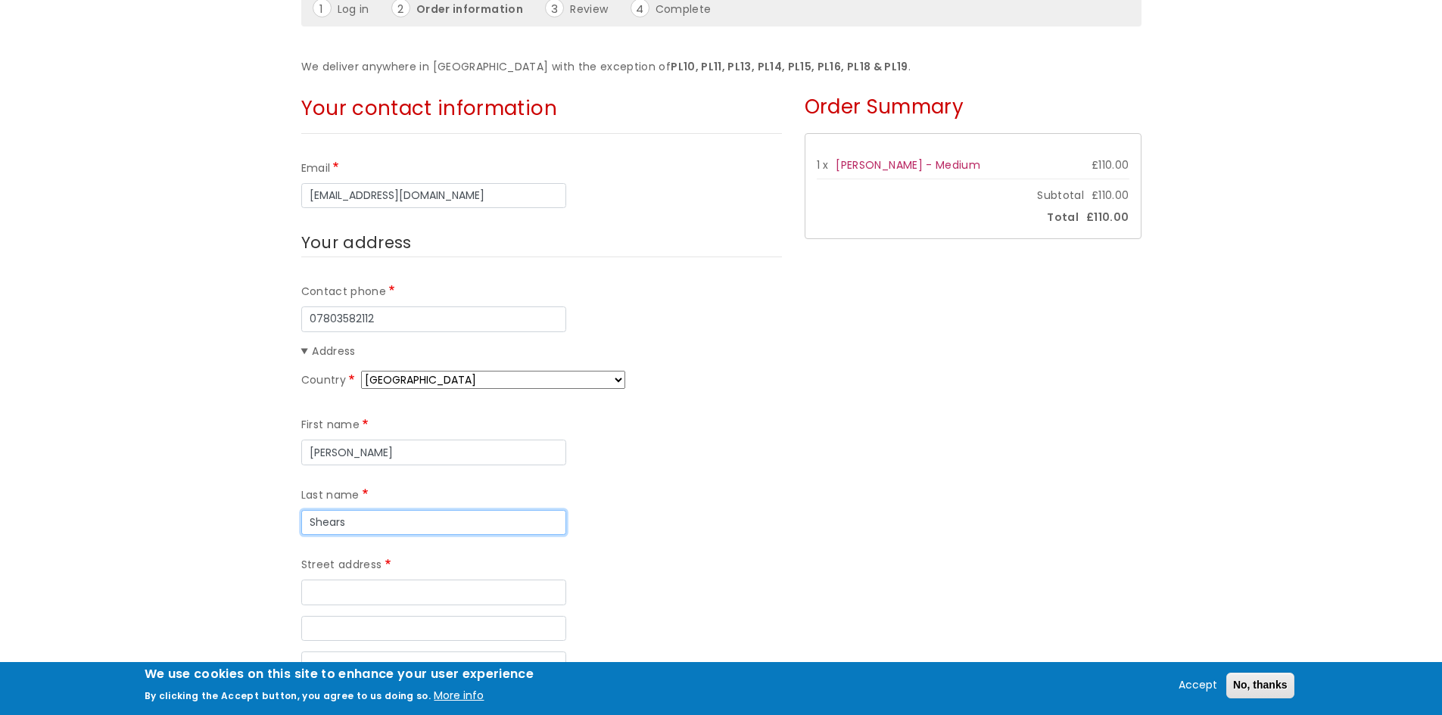
scroll to position [227, 0]
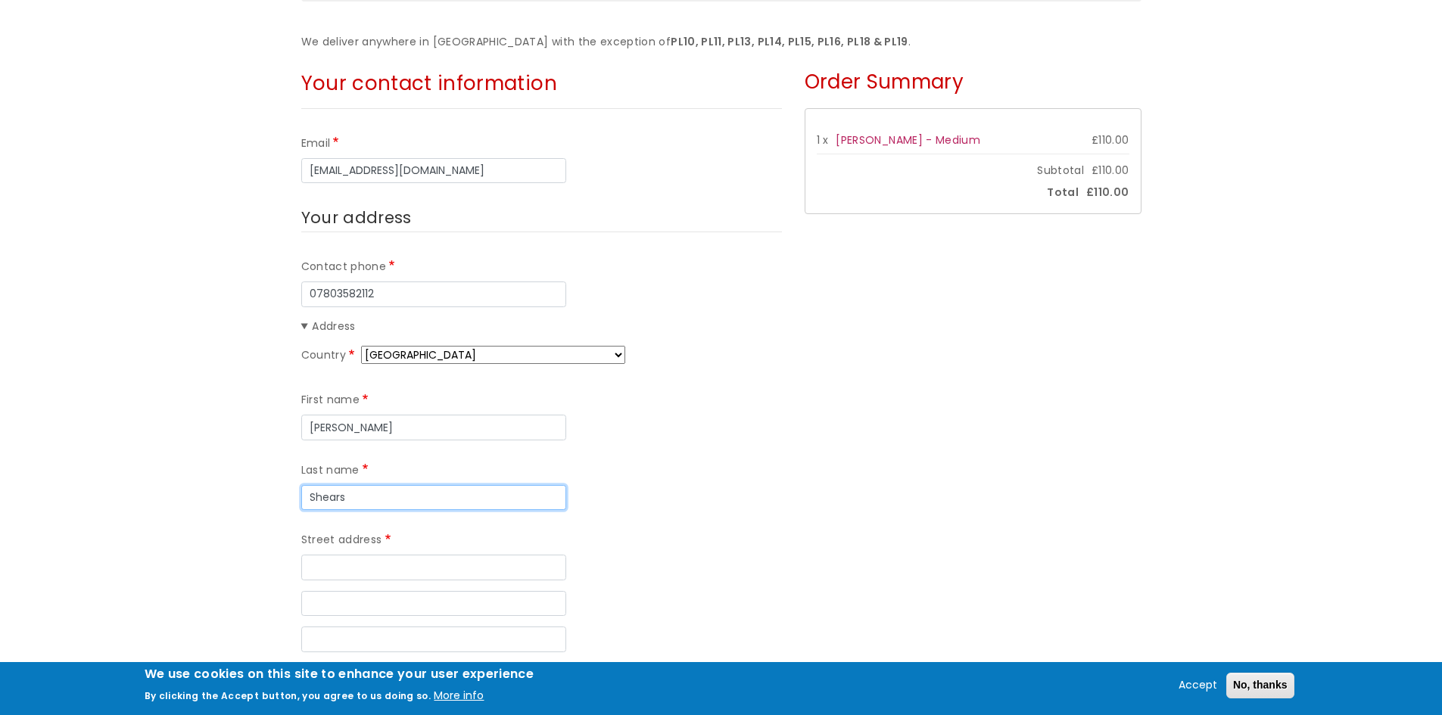
type input "Shears"
click at [346, 555] on input "Street address" at bounding box center [433, 568] width 265 height 26
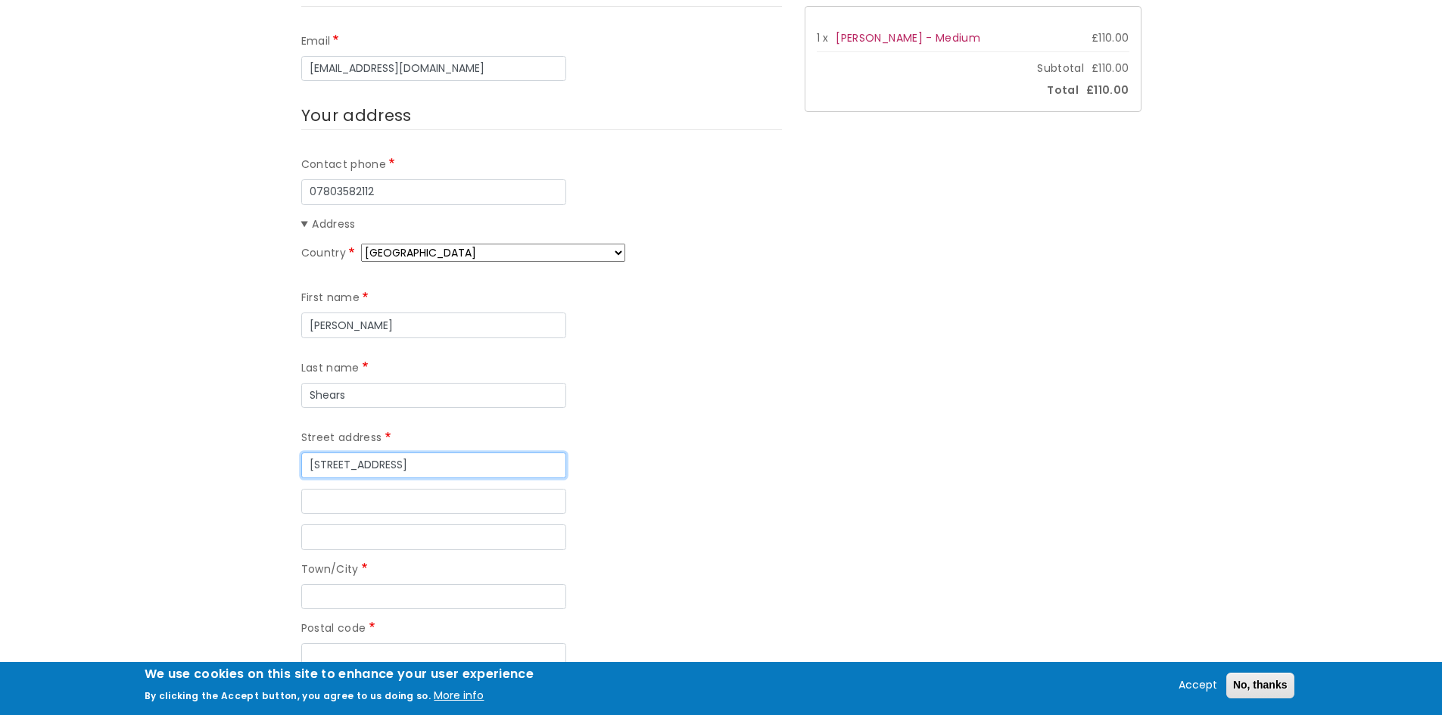
scroll to position [379, 0]
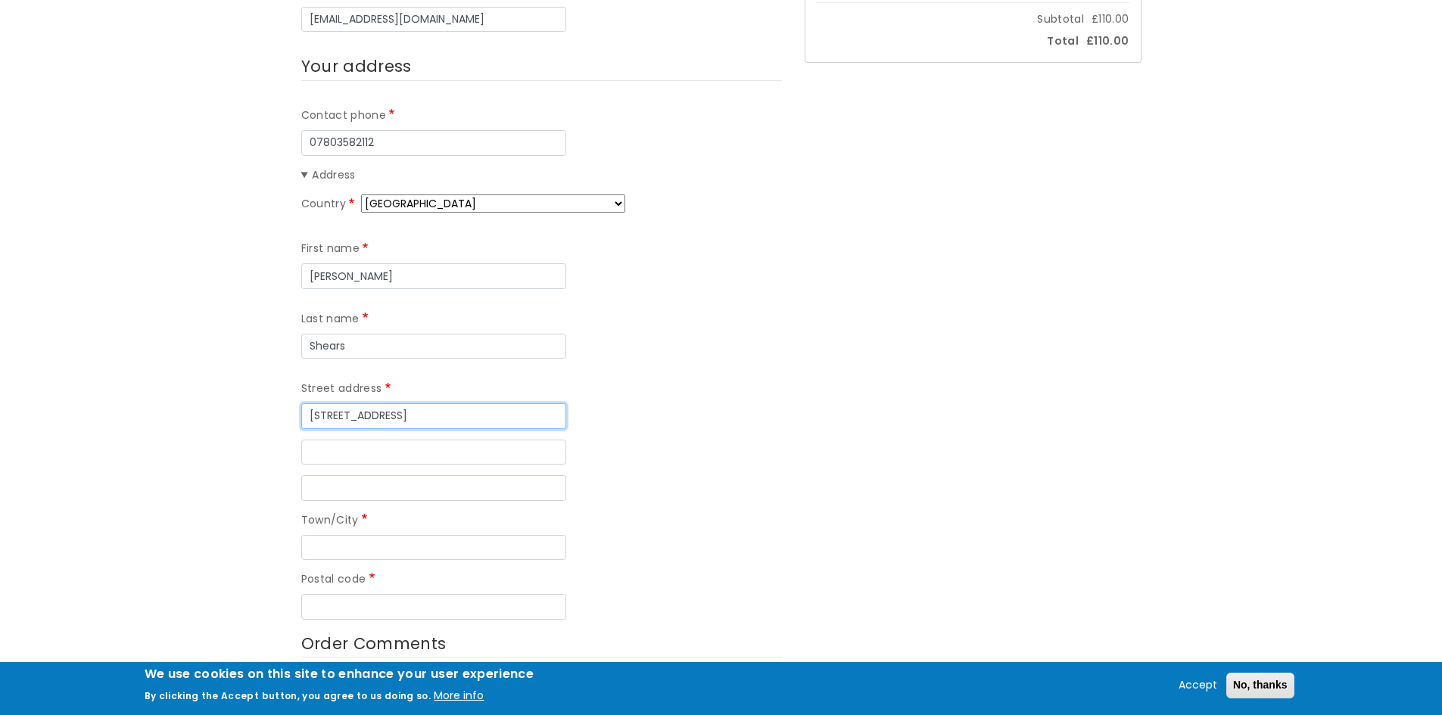
type input "127 beverston way"
click at [369, 535] on input "Town/City" at bounding box center [433, 548] width 265 height 26
type input "plymouth"
click at [360, 594] on input "Postal code" at bounding box center [433, 607] width 265 height 26
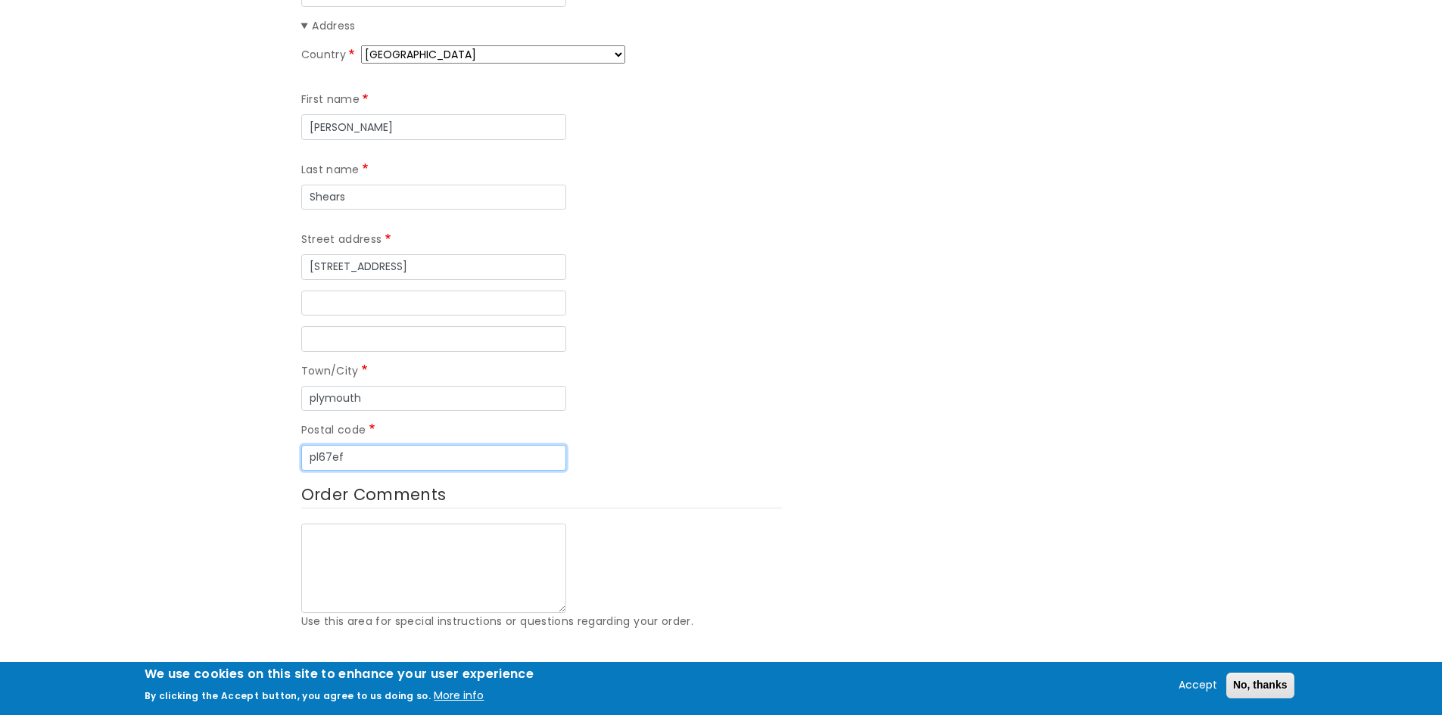
scroll to position [530, 0]
type input "pl67ef"
click at [388, 522] on textarea "Order Comments" at bounding box center [433, 566] width 265 height 89
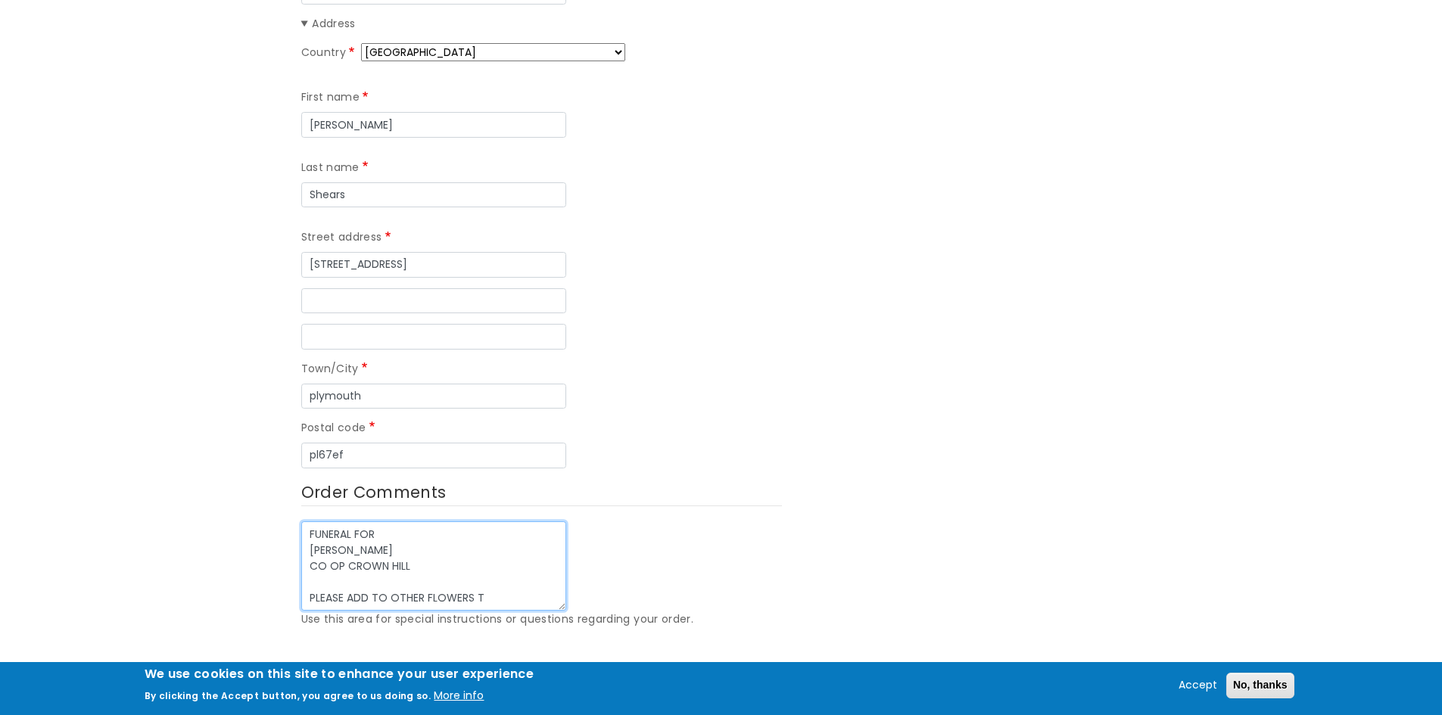
click at [313, 522] on textarea "FUNERAL FOR P G SHEARS CO OP CROWN HILL PLEASE ADD TO OTHER FLOWERS T" at bounding box center [433, 566] width 265 height 89
click at [491, 525] on textarea "FUNERAL FOR P G SHEARS CO OP CROWN HILL THER ARE OTHERS ORDERS PLEASE ADD TO OT…" at bounding box center [433, 566] width 265 height 89
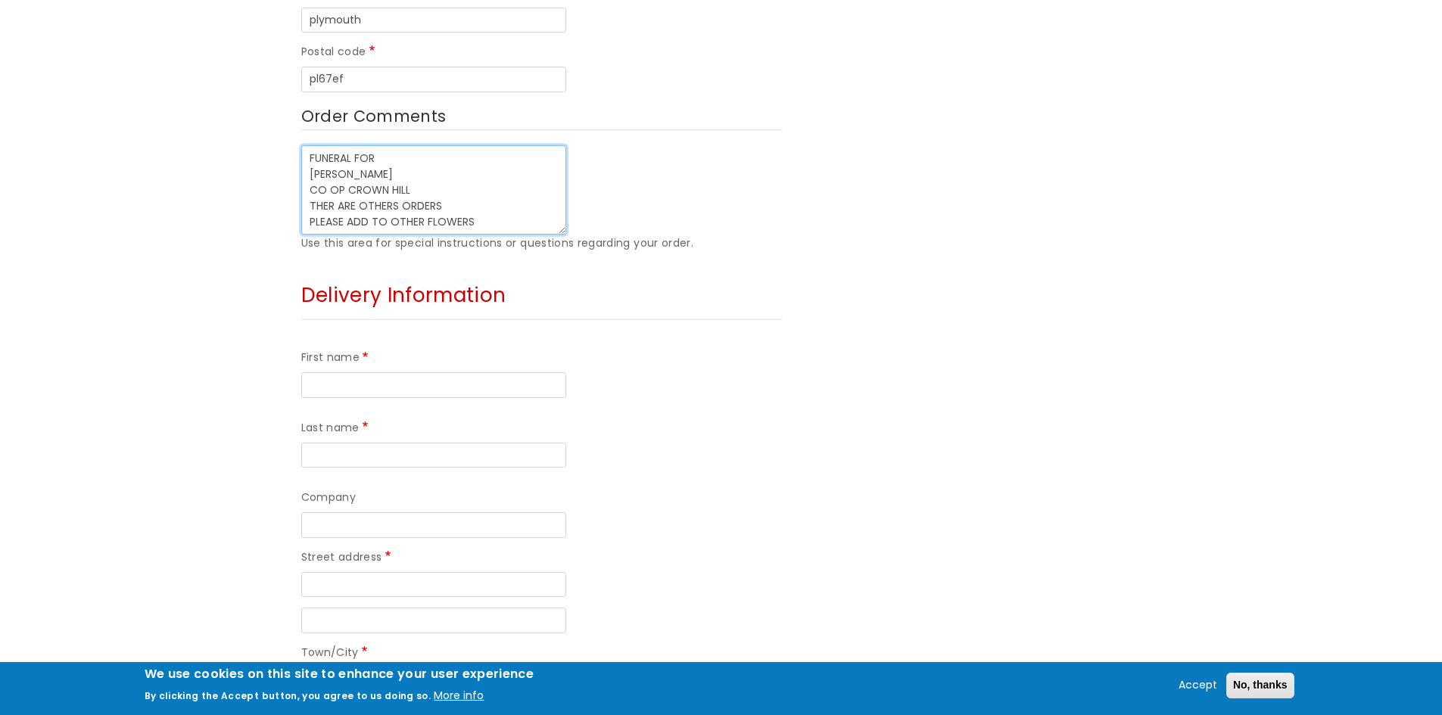
scroll to position [908, 0]
type textarea "FUNERAL FOR P G SHEARS CO OP CROWN HILL THER ARE OTHERS ORDERS PLEASE ADD TO OT…"
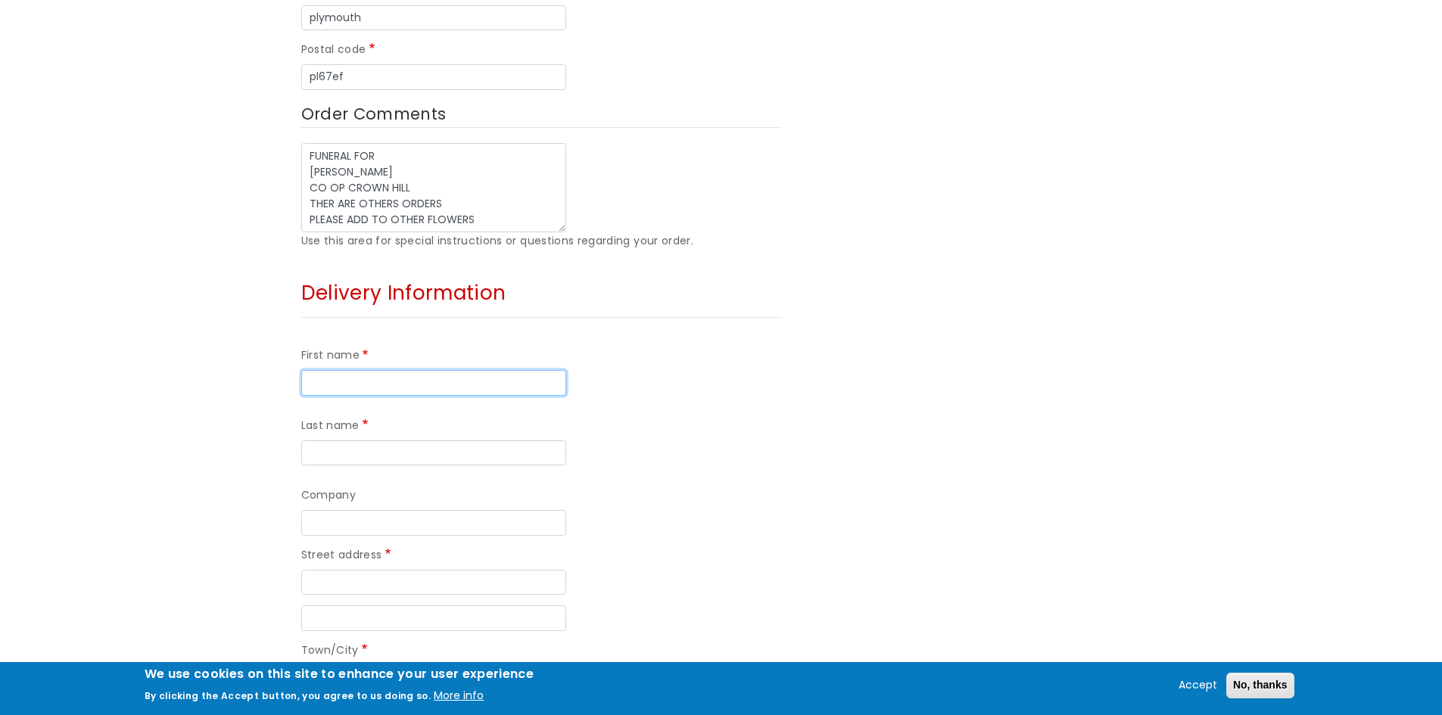
click at [366, 370] on input "First name" at bounding box center [433, 383] width 265 height 26
click at [380, 510] on input "Company" at bounding box center [433, 523] width 265 height 26
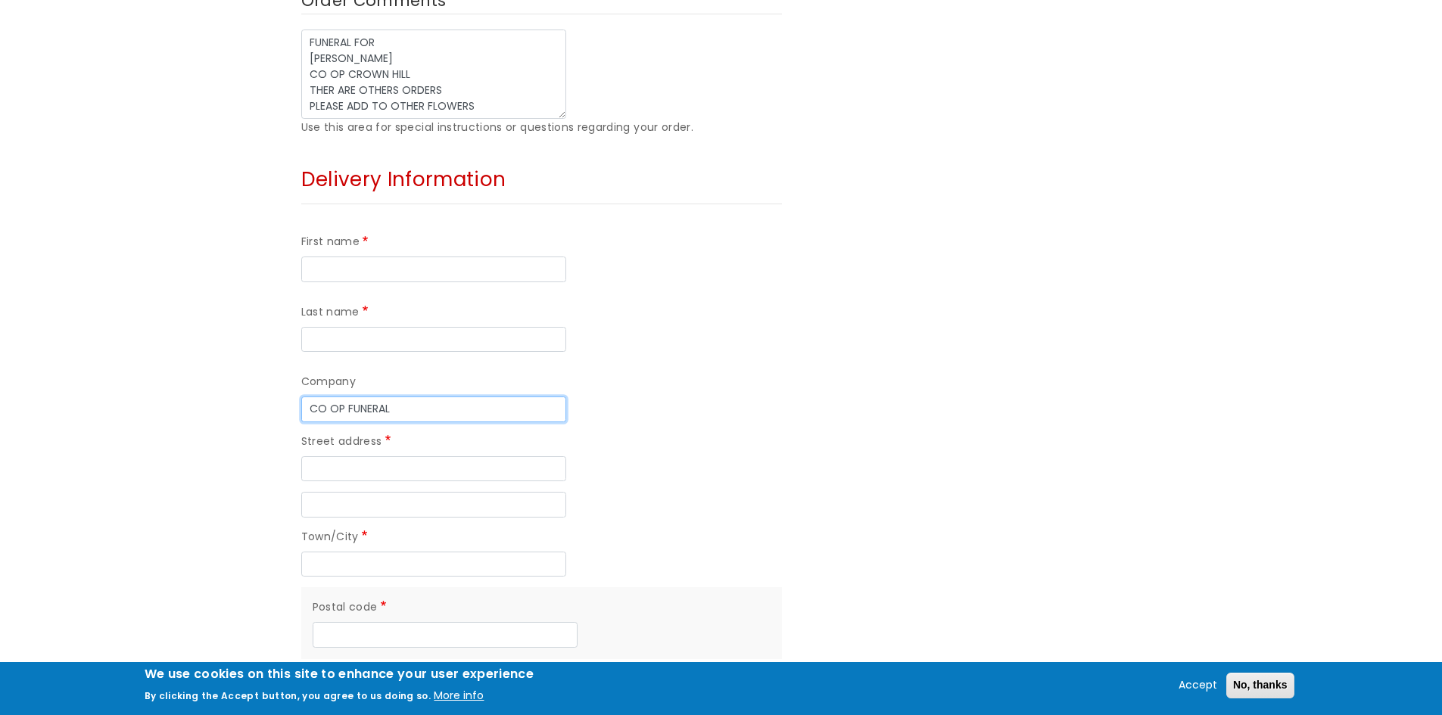
scroll to position [984, 0]
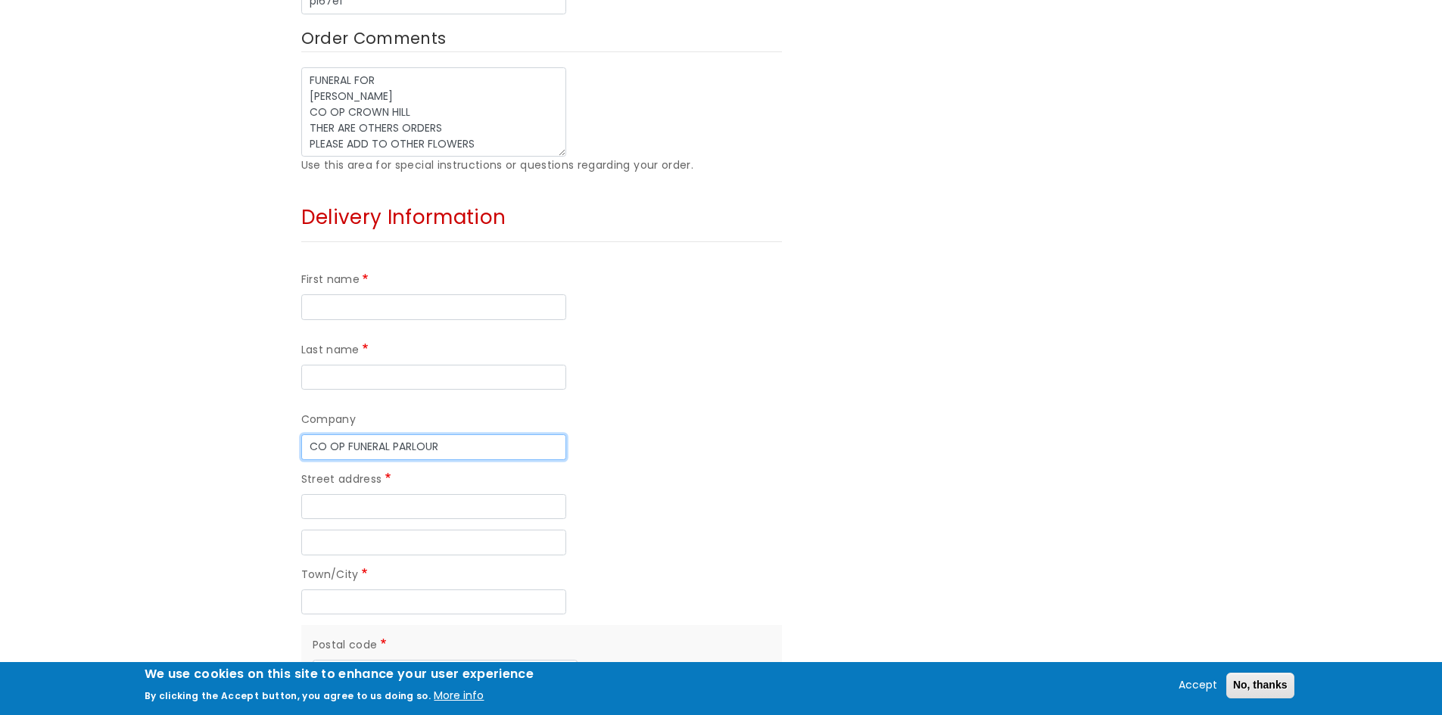
type input "CO OP FUNERAL PARLOUR"
click at [382, 494] on input "Street address" at bounding box center [433, 507] width 265 height 26
type input "CROWN HILL"
click at [425, 590] on input "Town/City" at bounding box center [433, 603] width 265 height 26
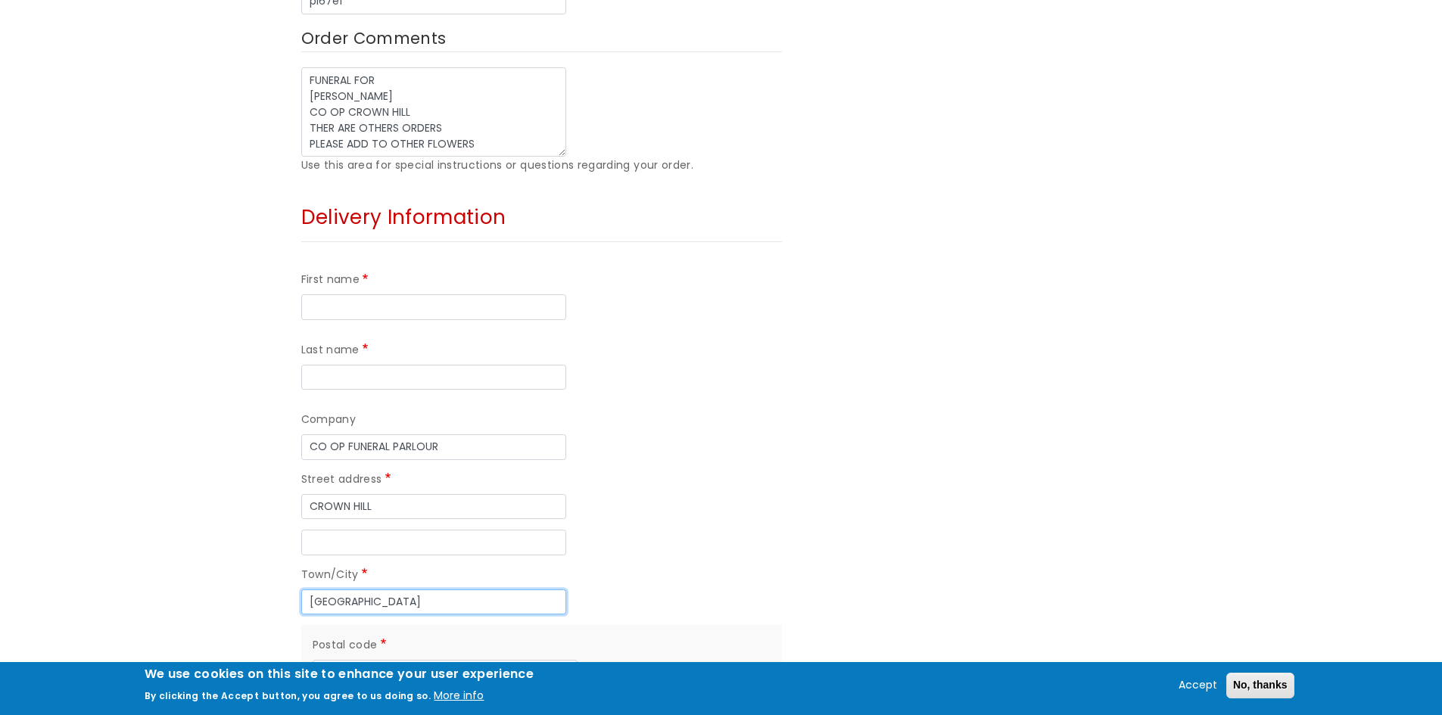
type input "PLYMOUTH"
click at [379, 660] on input "Postal code" at bounding box center [445, 673] width 265 height 26
paste input "PL6-5AJ"
type input "PL6-5AJ"
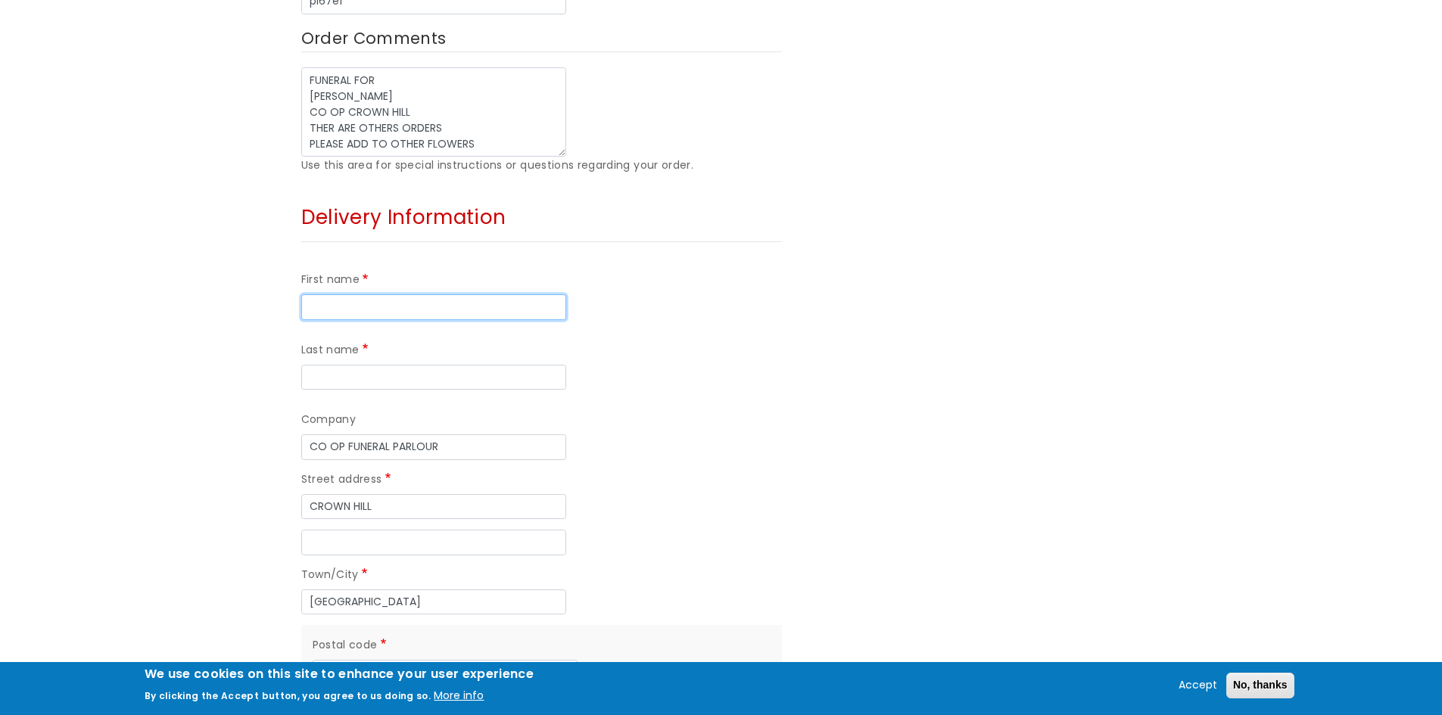
click at [368, 294] on input "First name" at bounding box center [433, 307] width 265 height 26
type input "PATRICK"
click at [553, 365] on input "Last name" at bounding box center [433, 378] width 265 height 26
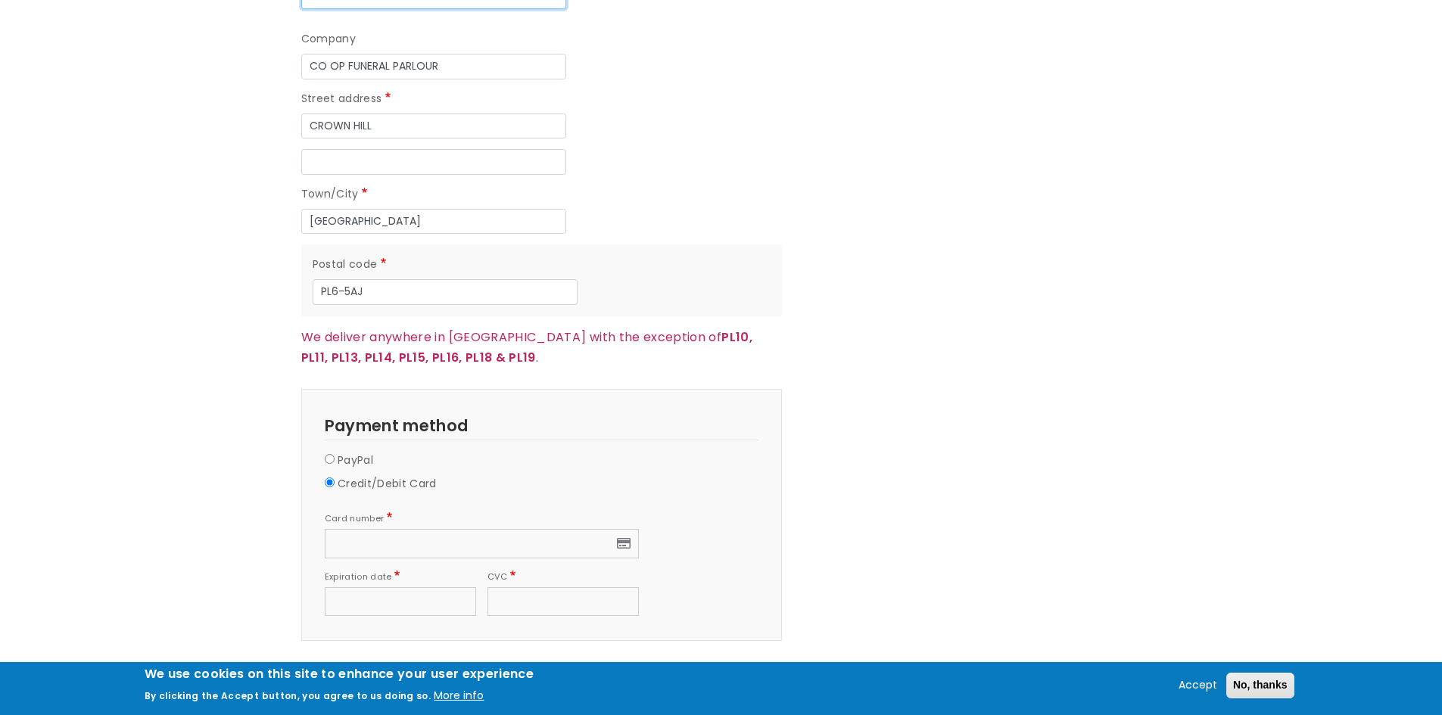
scroll to position [1363, 0]
type input "SHEARS"
click at [375, 665] on button "Continue to review" at bounding box center [360, 678] width 118 height 26
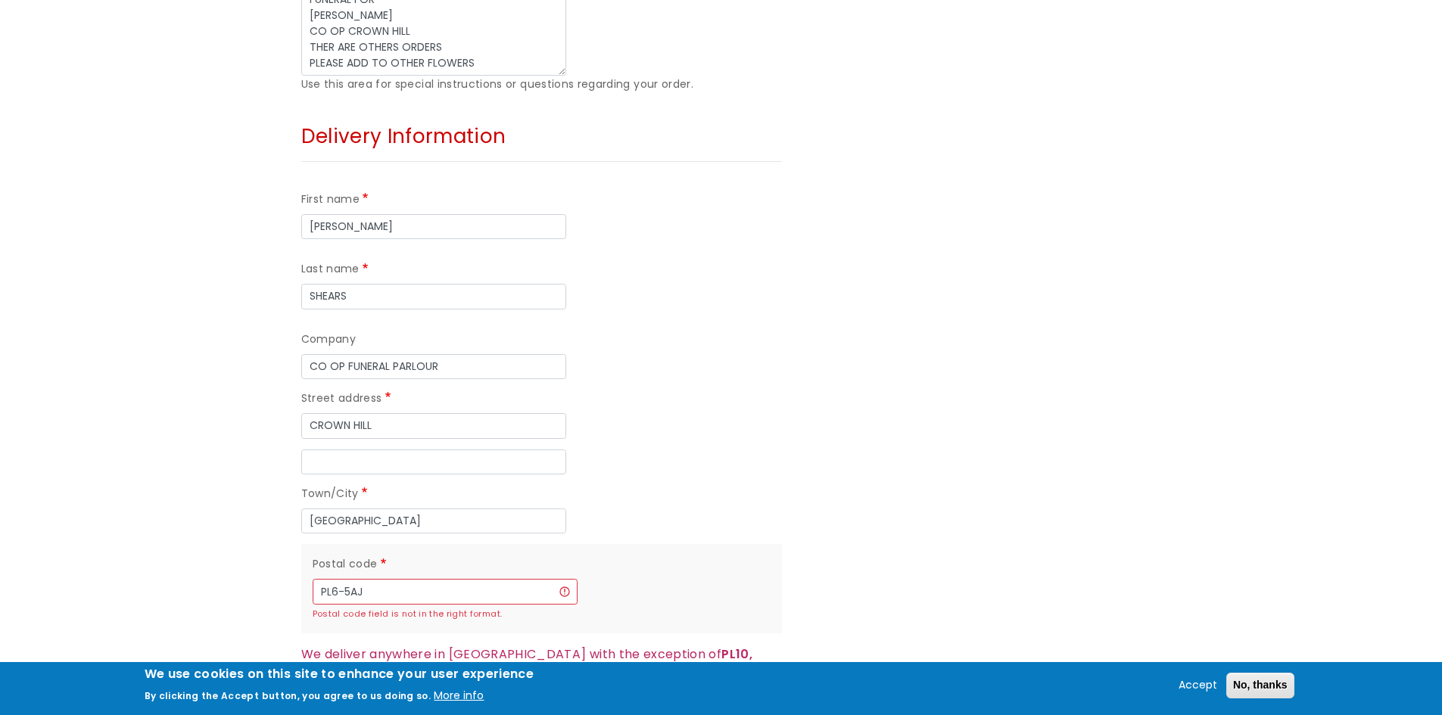
scroll to position [1136, 0]
click at [347, 575] on input "PL6-5AJ" at bounding box center [445, 588] width 265 height 26
type input "PL65AJ"
click at [1192, 684] on button "Accept" at bounding box center [1198, 686] width 51 height 18
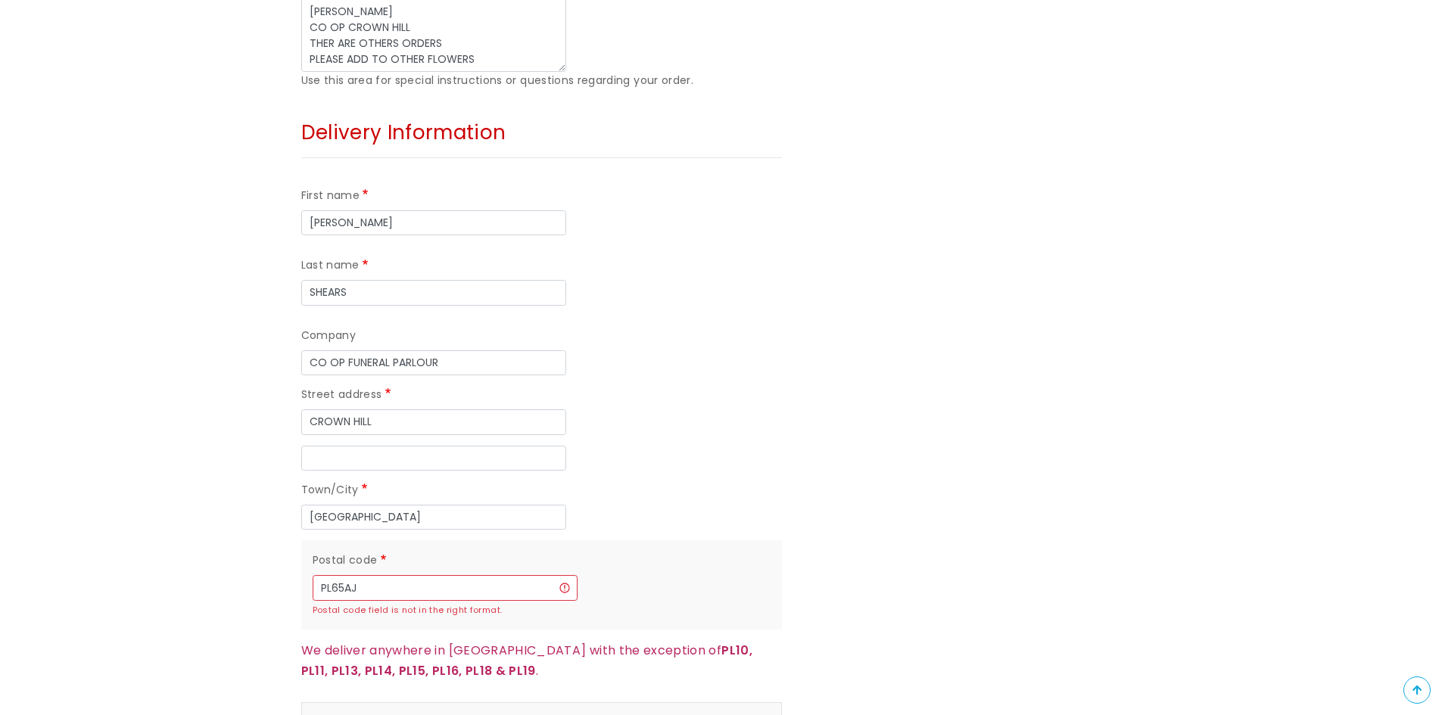
click at [961, 437] on div "Order Summary 1 x Lily Spray - Medium £110.00 Subtotal £110.00 Total £110.00" at bounding box center [973, 93] width 360 height 1745
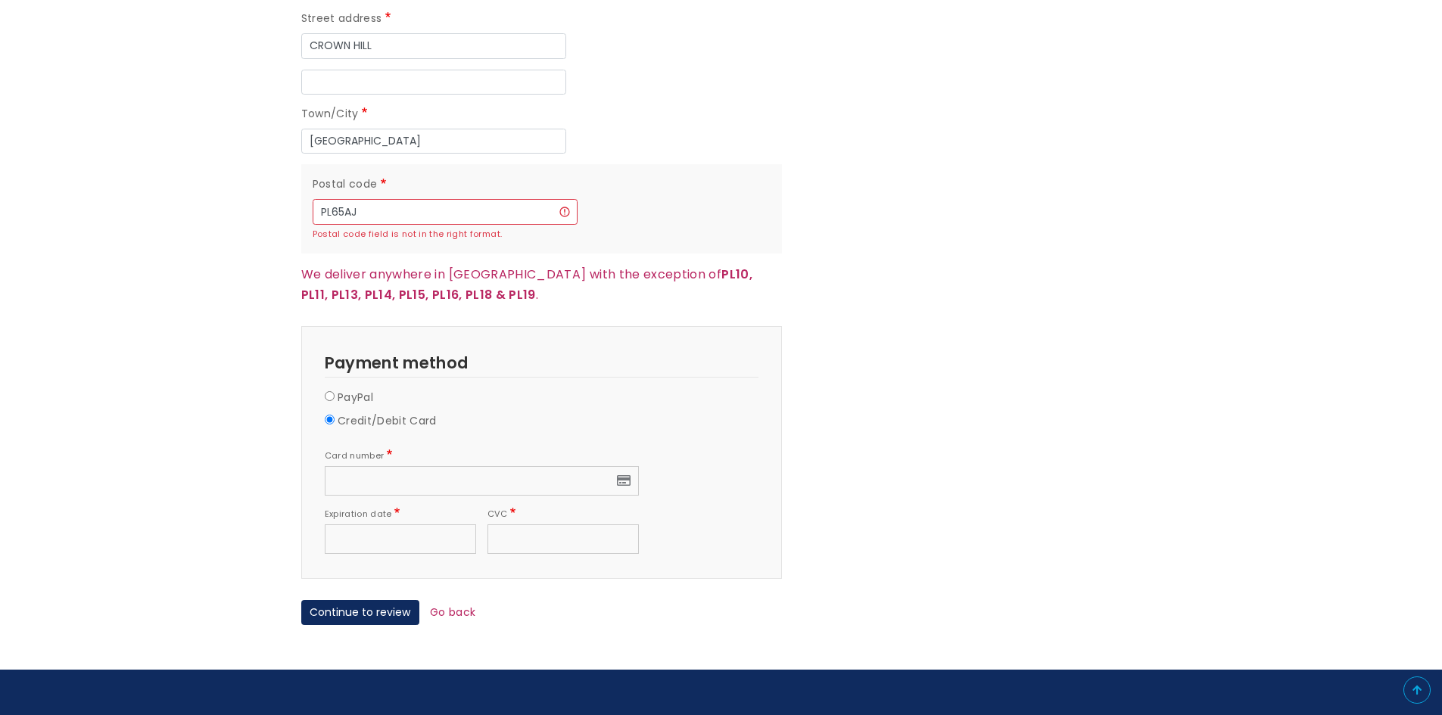
scroll to position [1514, 0]
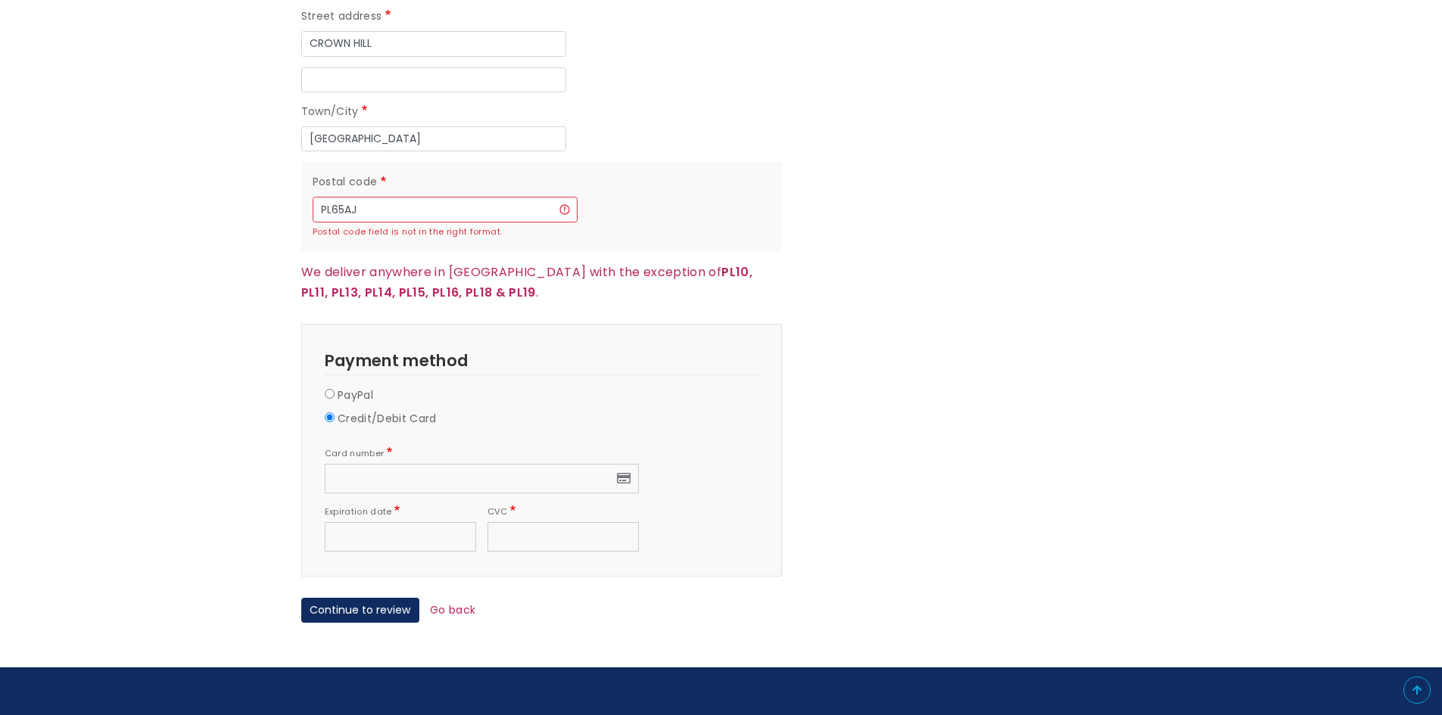
click at [659, 598] on div "Continue to review Go back" at bounding box center [563, 611] width 525 height 26
click at [363, 598] on button "Continue to review" at bounding box center [360, 611] width 118 height 26
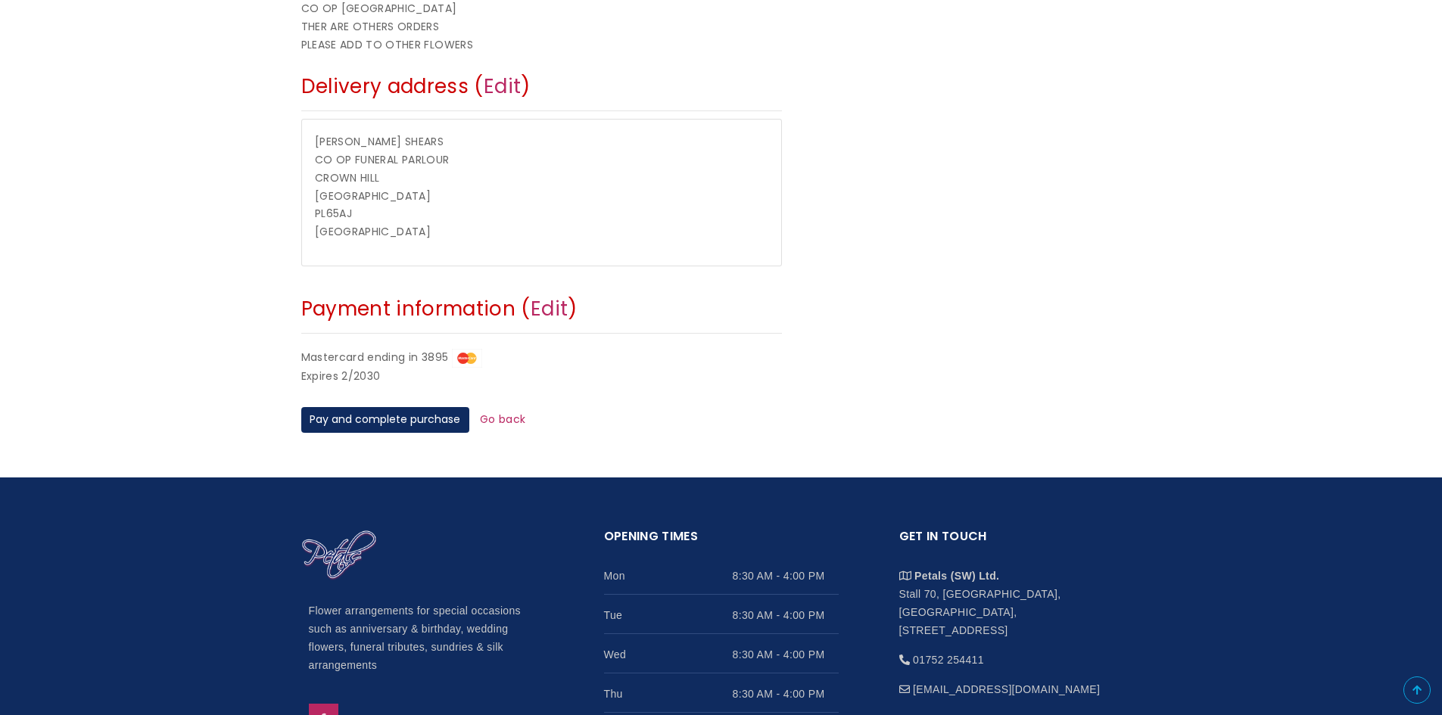
scroll to position [606, 0]
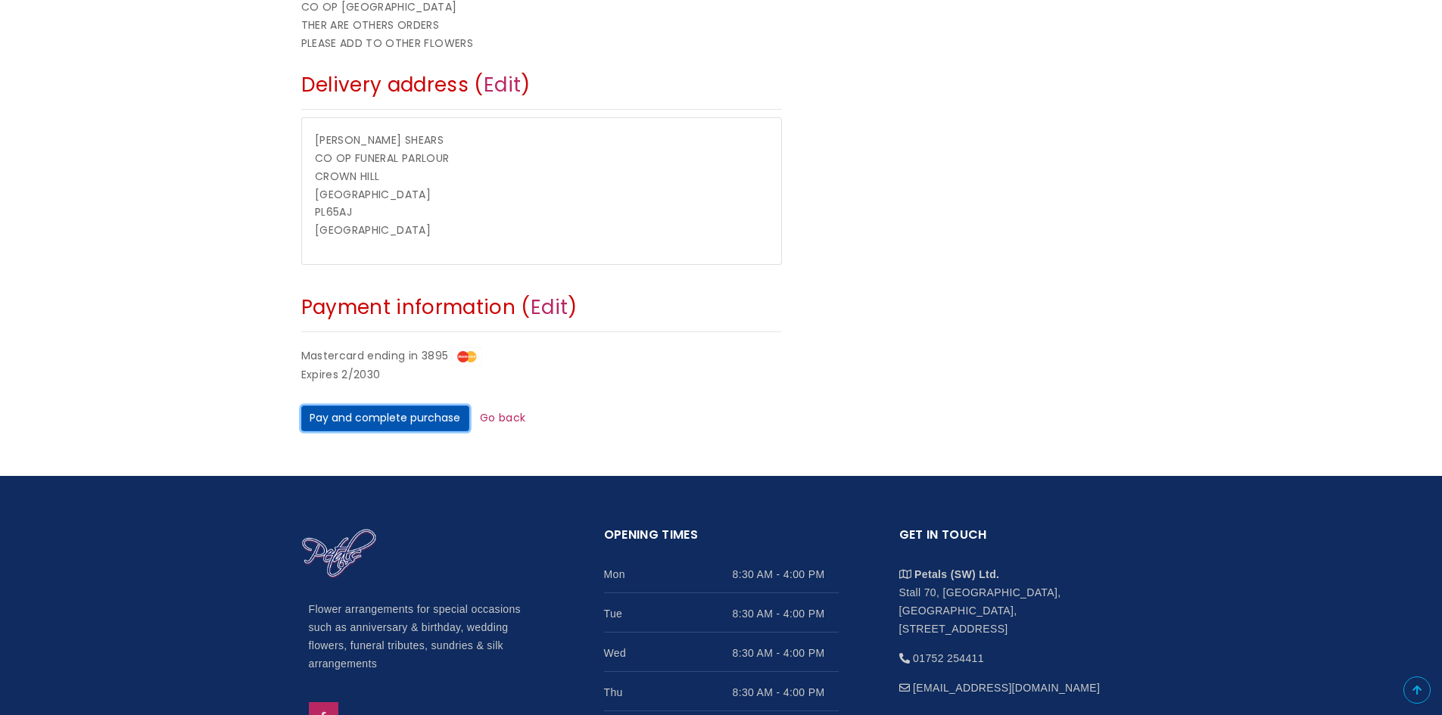
click at [384, 422] on button "Pay and complete purchase" at bounding box center [385, 419] width 168 height 26
